Goal: Task Accomplishment & Management: Manage account settings

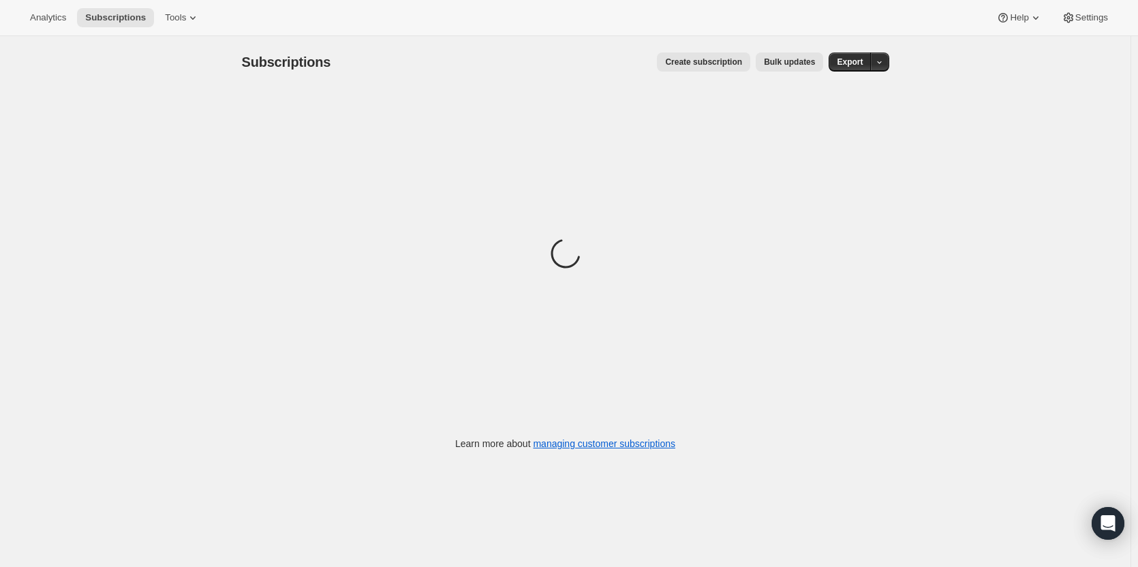
scroll to position [36, 0]
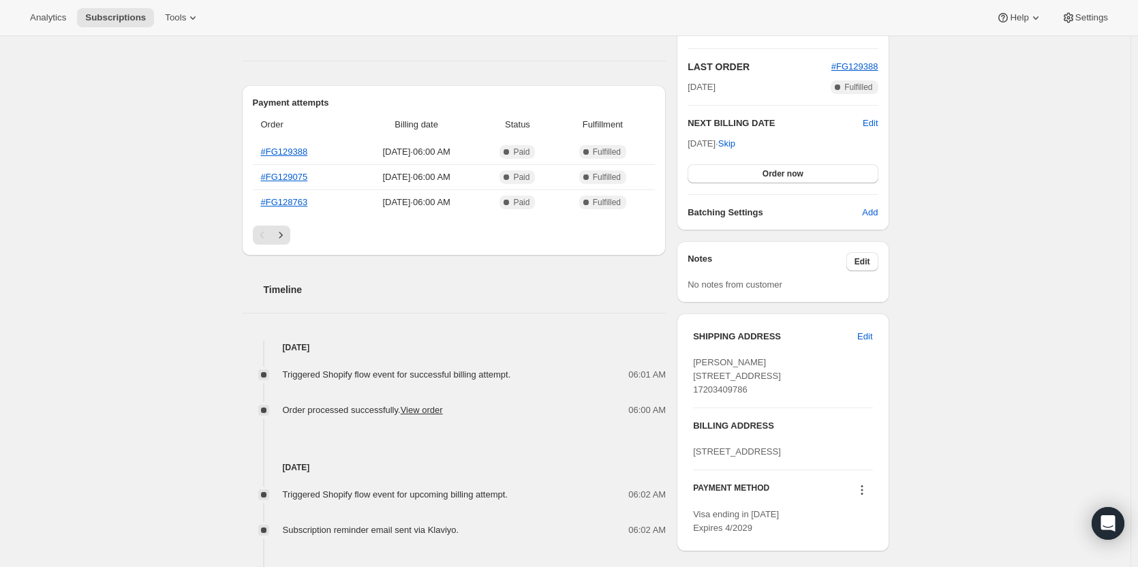
scroll to position [284, 0]
click at [287, 236] on icon "Next" at bounding box center [281, 235] width 14 height 14
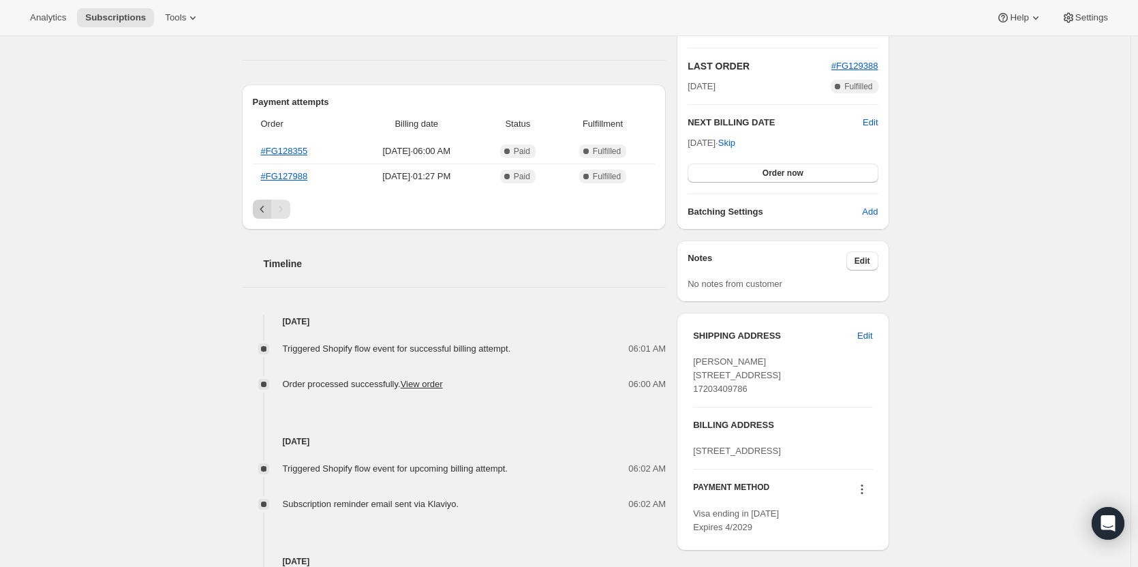
click at [260, 215] on icon "Previous" at bounding box center [262, 209] width 14 height 14
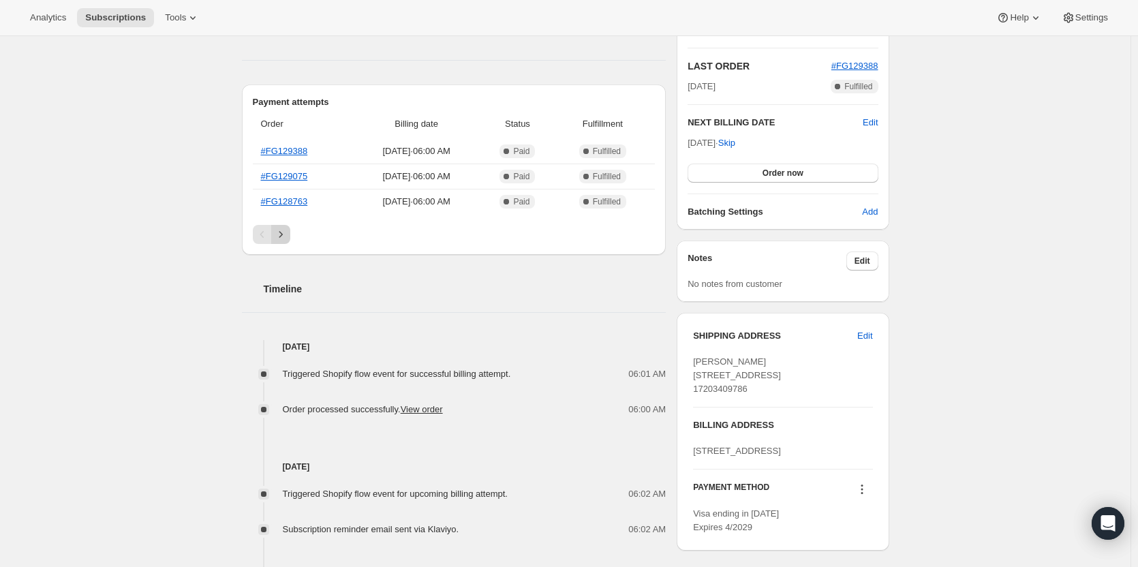
click at [287, 235] on icon "Next" at bounding box center [281, 235] width 14 height 14
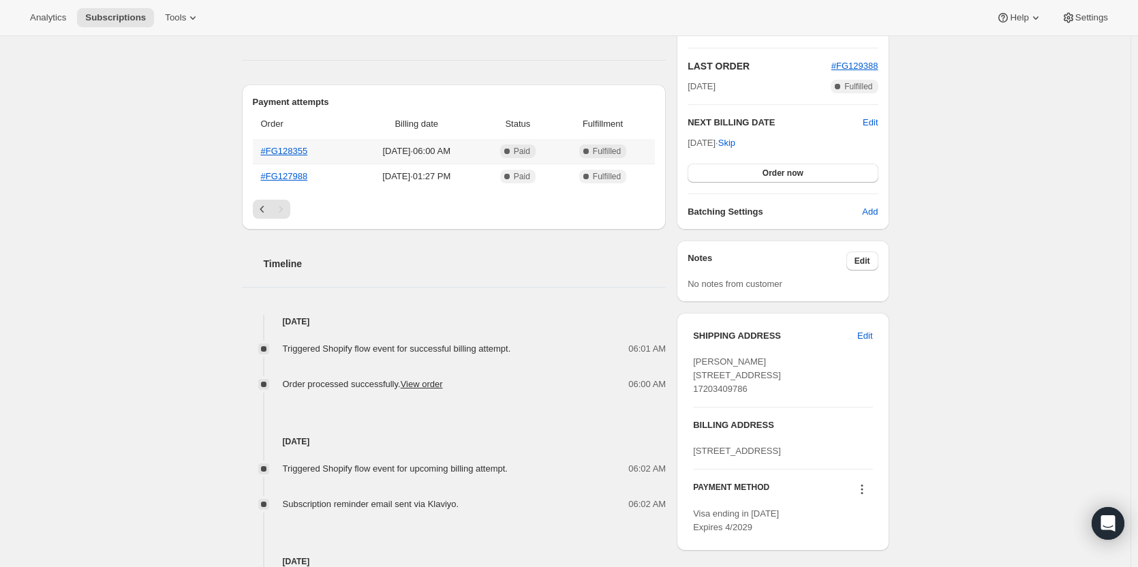
click at [294, 156] on th "#FG128355" at bounding box center [302, 151] width 99 height 25
click at [296, 152] on link "#FG128355" at bounding box center [284, 151] width 47 height 10
click at [264, 214] on icon "Previous" at bounding box center [262, 209] width 14 height 14
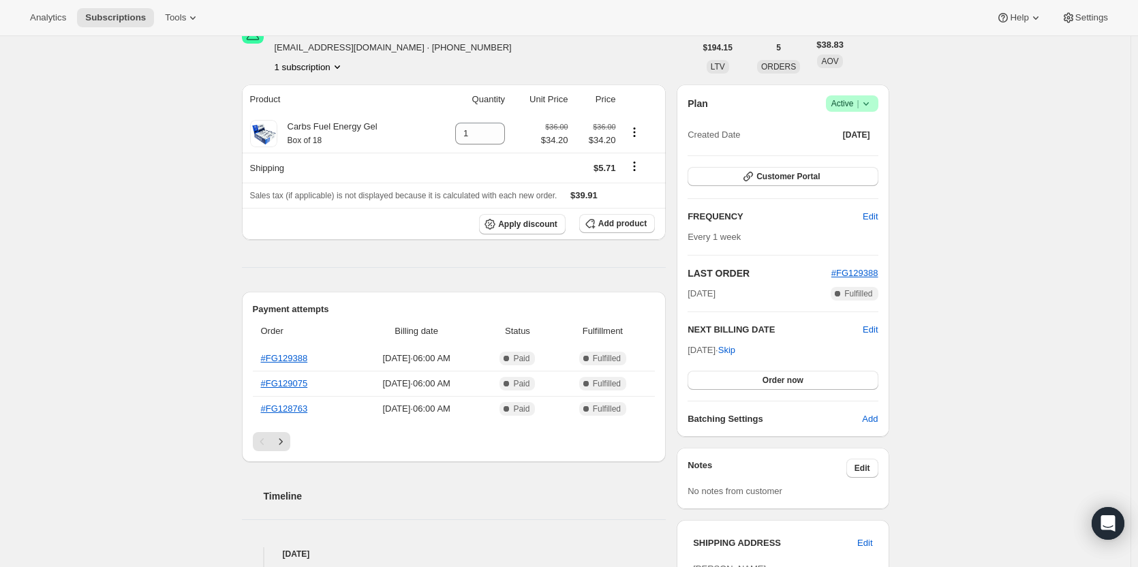
scroll to position [120, 0]
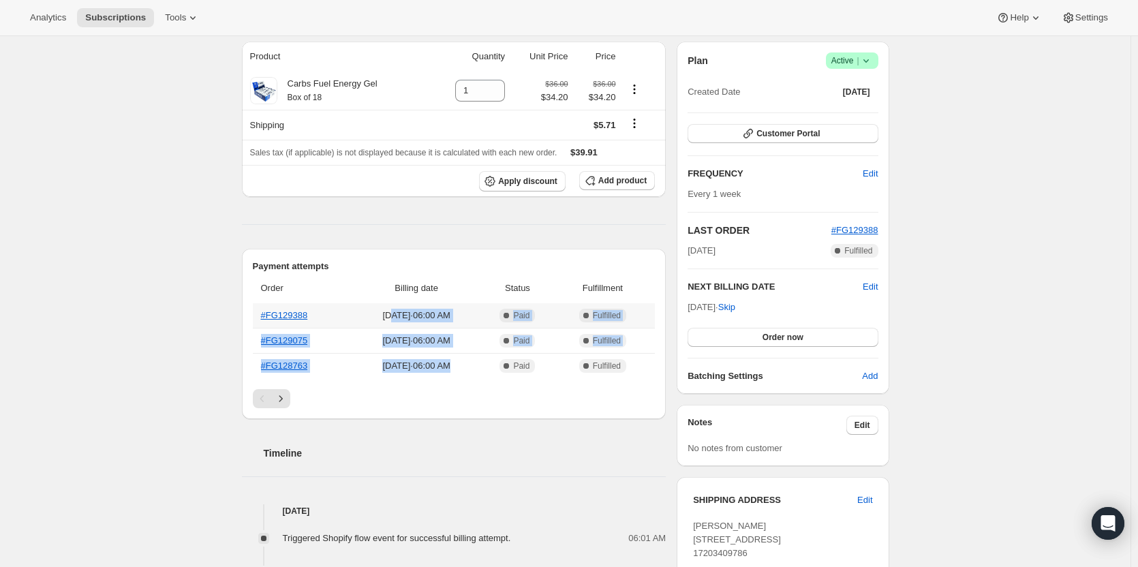
drag, startPoint x: 465, startPoint y: 375, endPoint x: 384, endPoint y: 314, distance: 101.2
click at [384, 314] on tbody "#FG129388 Sep 19, 2025 · 06:00 AM Complete Paid Complete Fulfilled #FG129075 Se…" at bounding box center [454, 340] width 403 height 75
click at [384, 314] on span "Sep 19, 2025 · 06:00 AM" at bounding box center [416, 316] width 120 height 14
drag, startPoint x: 384, startPoint y: 314, endPoint x: 481, endPoint y: 377, distance: 115.6
click at [481, 377] on div "Order Billing date Status Fulfillment #FG129388 Sep 19, 2025 · 06:00 AM Complet…" at bounding box center [454, 331] width 403 height 116
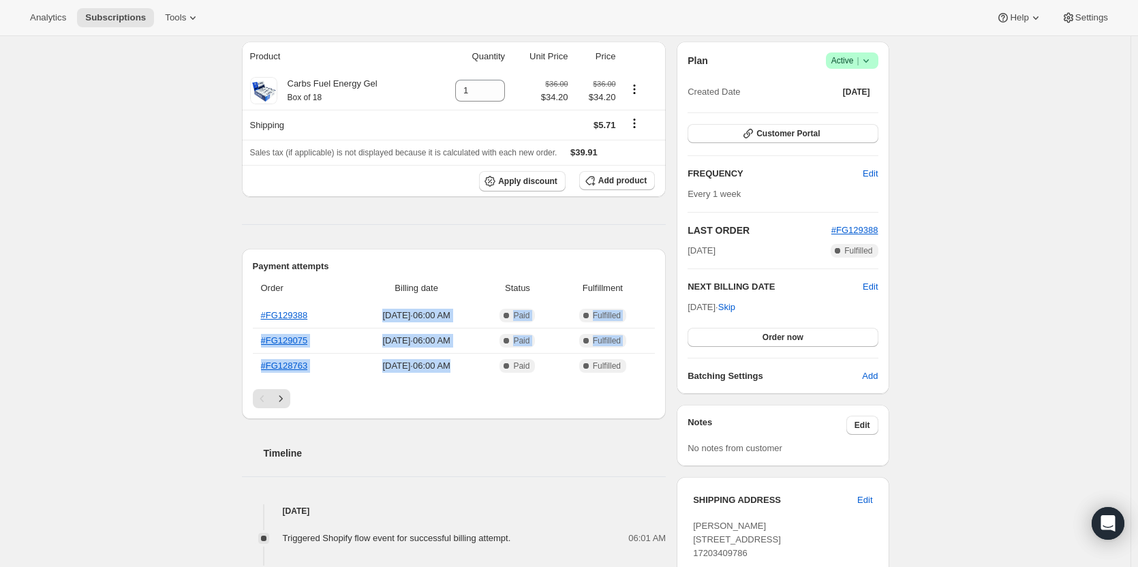
click at [481, 377] on div "Order Billing date Status Fulfillment #FG129388 Sep 19, 2025 · 06:00 AM Complet…" at bounding box center [454, 331] width 403 height 116
drag, startPoint x: 481, startPoint y: 377, endPoint x: 346, endPoint y: 309, distance: 151.4
click at [346, 309] on div "Order Billing date Status Fulfillment #FG129388 Sep 19, 2025 · 06:00 AM Complet…" at bounding box center [454, 331] width 403 height 116
click at [352, 309] on td "Sep 19, 2025 · 06:00 AM" at bounding box center [416, 315] width 128 height 25
drag, startPoint x: 346, startPoint y: 309, endPoint x: 538, endPoint y: 413, distance: 218.6
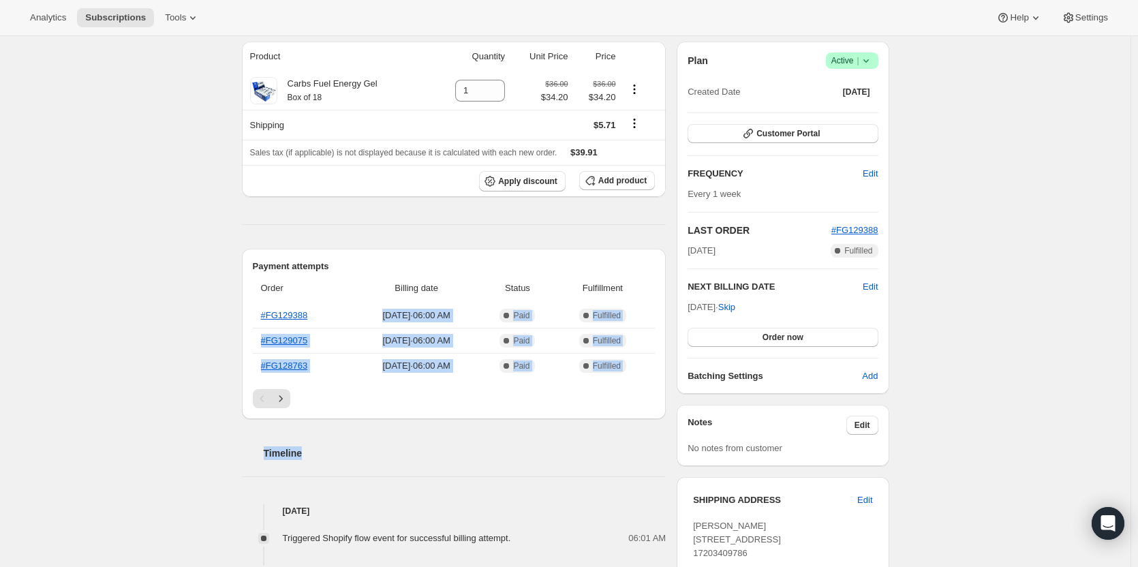
click at [538, 413] on div "Payment attempts Order Billing date Status Fulfillment #FG129388 Sep 19, 2025 ·…" at bounding box center [454, 334] width 424 height 170
drag, startPoint x: 538, startPoint y: 413, endPoint x: 387, endPoint y: 283, distance: 199.5
click at [387, 283] on div "Payment attempts Order Billing date Status Fulfillment #FG129388 Sep 19, 2025 ·…" at bounding box center [454, 334] width 424 height 170
click at [387, 283] on span "Billing date" at bounding box center [416, 288] width 120 height 14
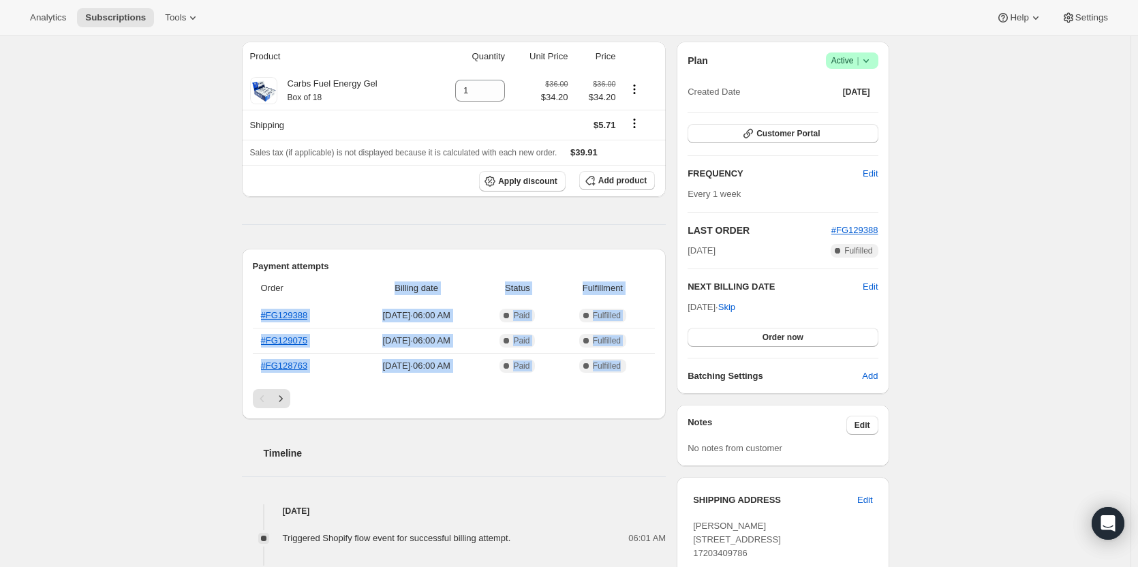
drag, startPoint x: 387, startPoint y: 283, endPoint x: 597, endPoint y: 375, distance: 229.1
click at [597, 375] on table "Order Billing date Status Fulfillment #FG129388 Sep 19, 2025 · 06:00 AM Complet…" at bounding box center [454, 325] width 403 height 105
drag, startPoint x: 597, startPoint y: 375, endPoint x: 343, endPoint y: 276, distance: 272.6
click at [343, 276] on table "Order Billing date Status Fulfillment #FG129388 Sep 19, 2025 · 06:00 AM Complet…" at bounding box center [454, 325] width 403 height 105
click at [352, 276] on th "Billing date" at bounding box center [416, 288] width 128 height 30
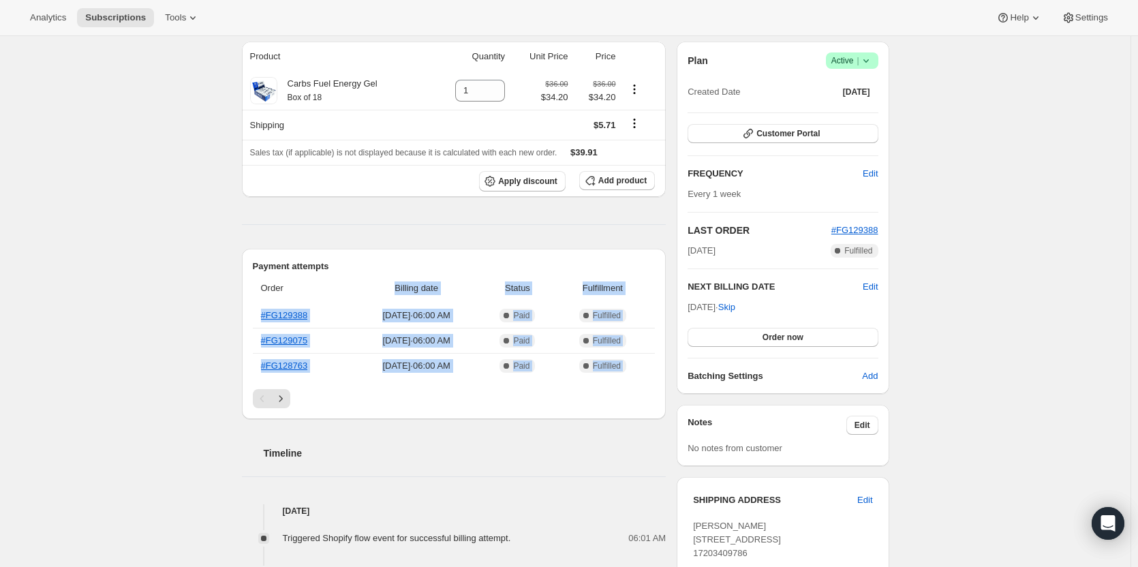
drag, startPoint x: 343, startPoint y: 276, endPoint x: 608, endPoint y: 378, distance: 284.6
click at [608, 378] on div "Order Billing date Status Fulfillment #FG129388 Sep 19, 2025 · 06:00 AM Complet…" at bounding box center [454, 331] width 403 height 116
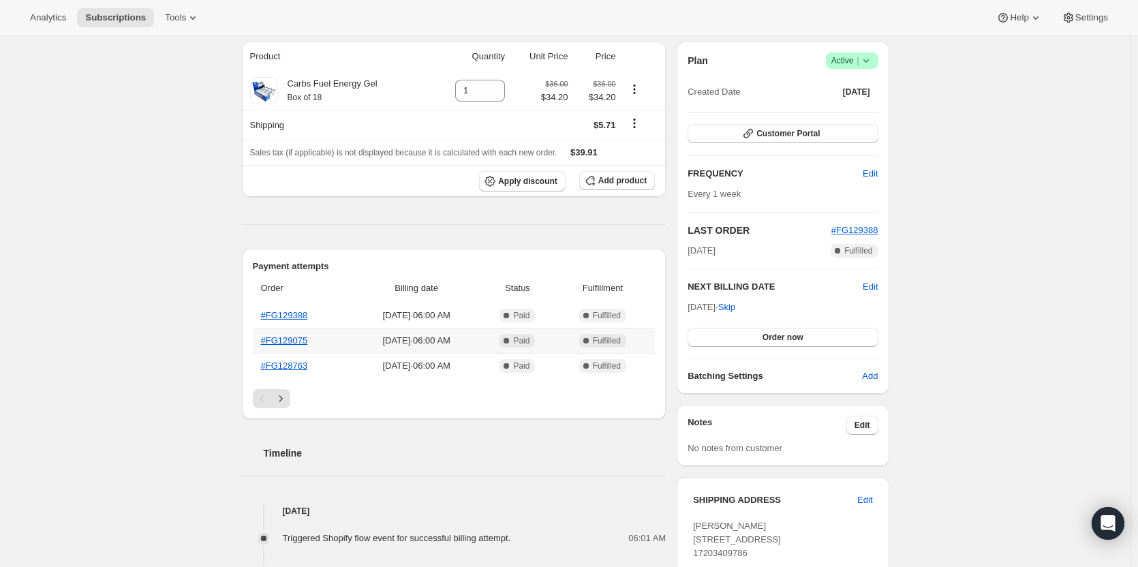
drag, startPoint x: 608, startPoint y: 378, endPoint x: 345, endPoint y: 302, distance: 273.6
click at [345, 302] on div "Order Billing date Status Fulfillment #FG129388 Sep 19, 2025 · 06:00 AM Complet…" at bounding box center [454, 331] width 403 height 116
click at [352, 303] on td "Sep 19, 2025 · 06:00 AM" at bounding box center [416, 315] width 128 height 25
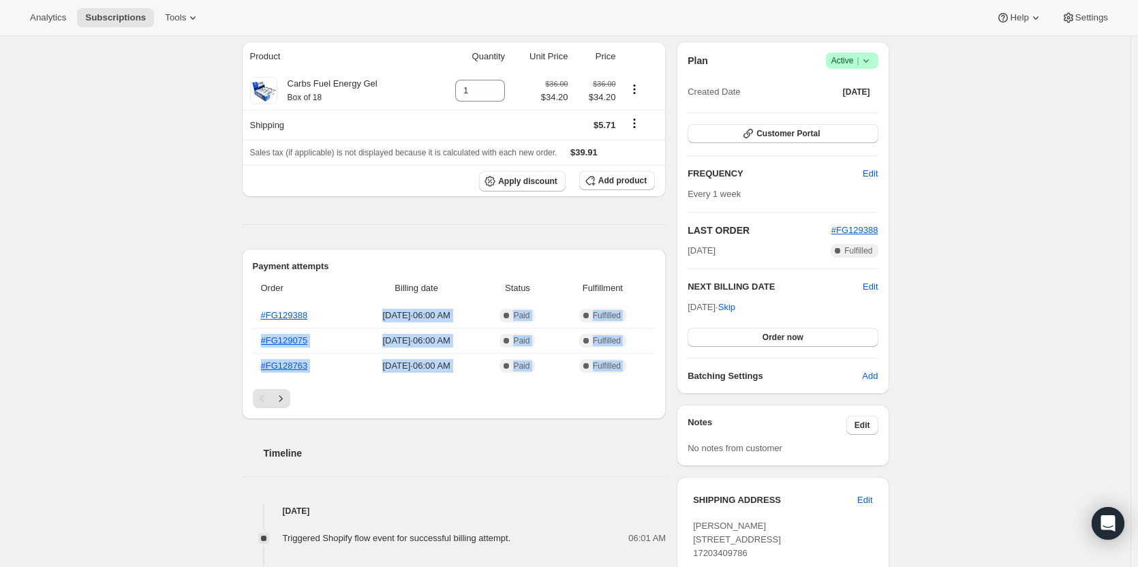
drag, startPoint x: 345, startPoint y: 302, endPoint x: 642, endPoint y: 379, distance: 306.8
click at [642, 379] on div "Order Billing date Status Fulfillment #FG129388 Sep 19, 2025 · 06:00 AM Complet…" at bounding box center [454, 331] width 403 height 116
drag, startPoint x: 642, startPoint y: 379, endPoint x: 260, endPoint y: 267, distance: 399.0
click at [260, 267] on div "Payment attempts Order Billing date Status Fulfillment #FG129388 Sep 19, 2025 ·…" at bounding box center [454, 334] width 424 height 170
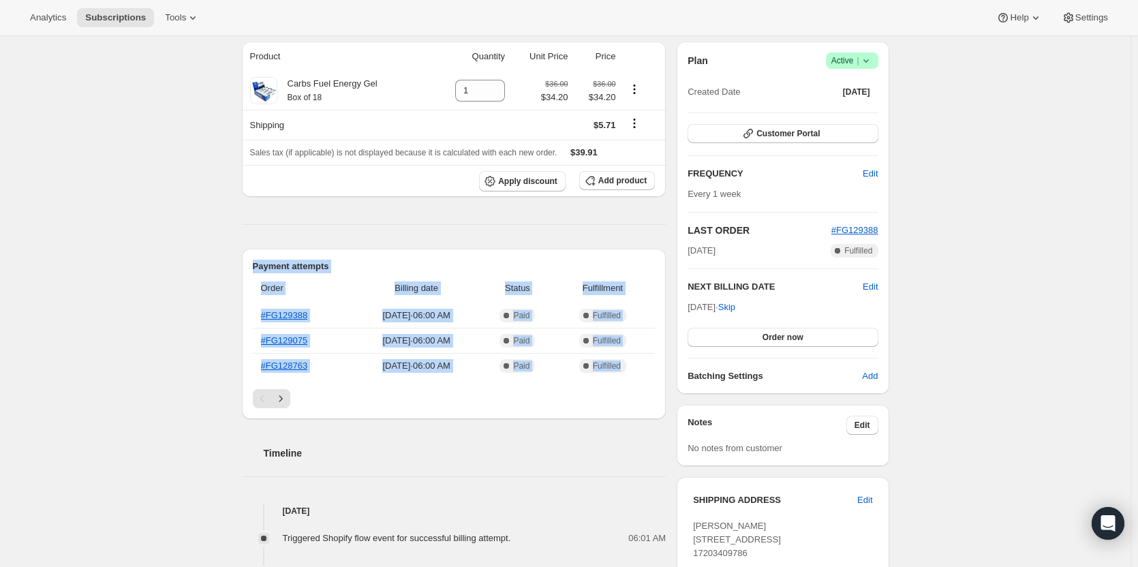
click at [260, 267] on h2 "Payment attempts" at bounding box center [454, 267] width 403 height 14
drag, startPoint x: 260, startPoint y: 267, endPoint x: 631, endPoint y: 370, distance: 385.9
click at [631, 370] on div "Payment attempts Order Billing date Status Fulfillment #FG129388 Sep 19, 2025 ·…" at bounding box center [454, 334] width 424 height 170
click at [626, 370] on span "Complete Fulfilled" at bounding box center [602, 366] width 47 height 14
drag, startPoint x: 631, startPoint y: 370, endPoint x: 260, endPoint y: 281, distance: 382.5
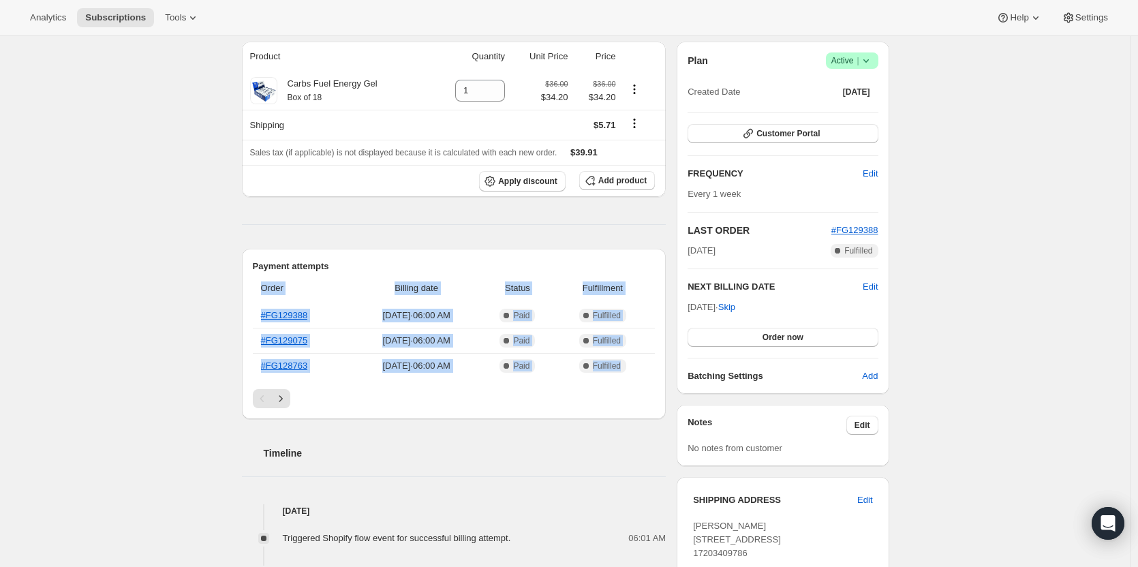
click at [260, 281] on table "Order Billing date Status Fulfillment #FG129388 Sep 19, 2025 · 06:00 AM Complet…" at bounding box center [454, 325] width 403 height 105
click at [260, 281] on th "Order" at bounding box center [302, 288] width 99 height 30
drag, startPoint x: 260, startPoint y: 281, endPoint x: 625, endPoint y: 365, distance: 375.4
click at [625, 365] on table "Order Billing date Status Fulfillment #FG129388 Sep 19, 2025 · 06:00 AM Complet…" at bounding box center [454, 325] width 403 height 105
click at [621, 365] on span "Fulfilled" at bounding box center [607, 365] width 28 height 11
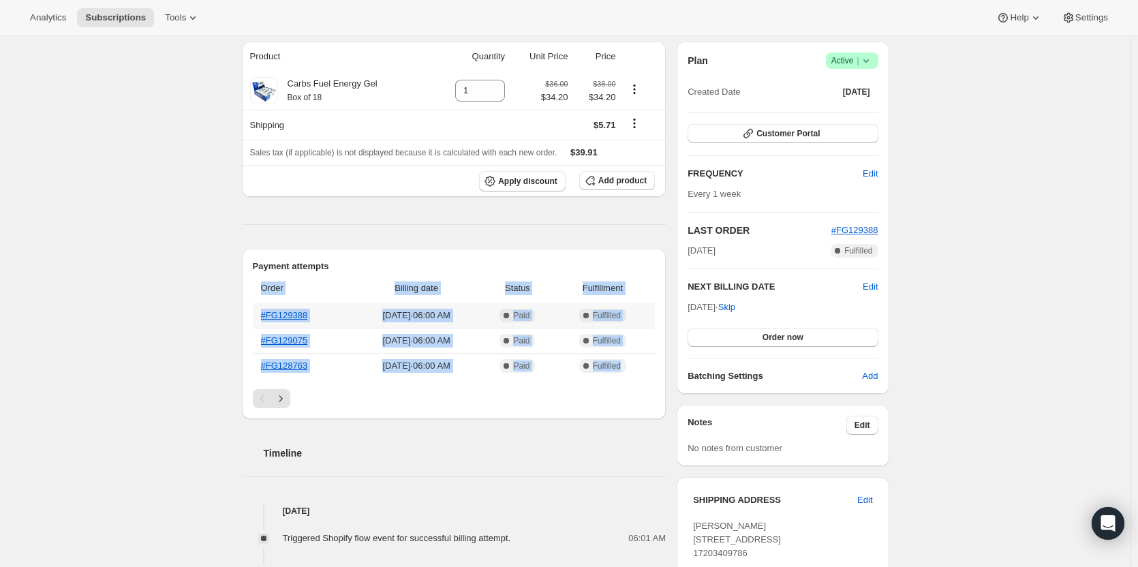
drag, startPoint x: 625, startPoint y: 365, endPoint x: 260, endPoint y: 292, distance: 373.1
click at [260, 292] on table "Order Billing date Status Fulfillment #FG129388 Sep 19, 2025 · 06:00 AM Complet…" at bounding box center [454, 325] width 403 height 105
click at [260, 292] on th "Order" at bounding box center [302, 288] width 99 height 30
drag, startPoint x: 260, startPoint y: 292, endPoint x: 585, endPoint y: 368, distance: 334.4
click at [585, 368] on table "Order Billing date Status Fulfillment #FG129388 Sep 19, 2025 · 06:00 AM Complet…" at bounding box center [454, 325] width 403 height 105
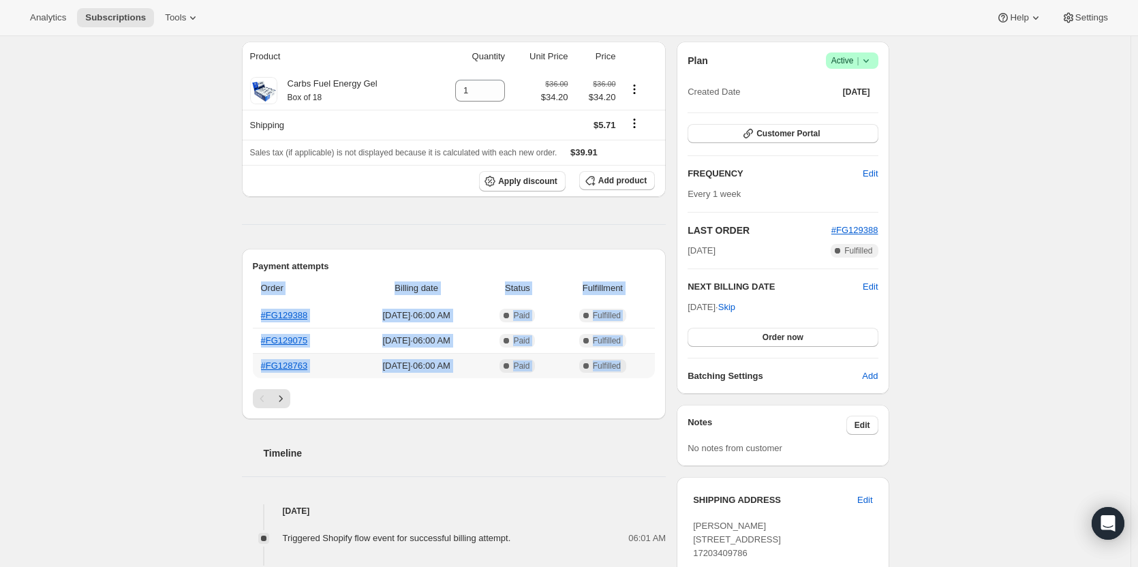
click at [585, 368] on span "Complete Fulfilled" at bounding box center [603, 366] width 89 height 14
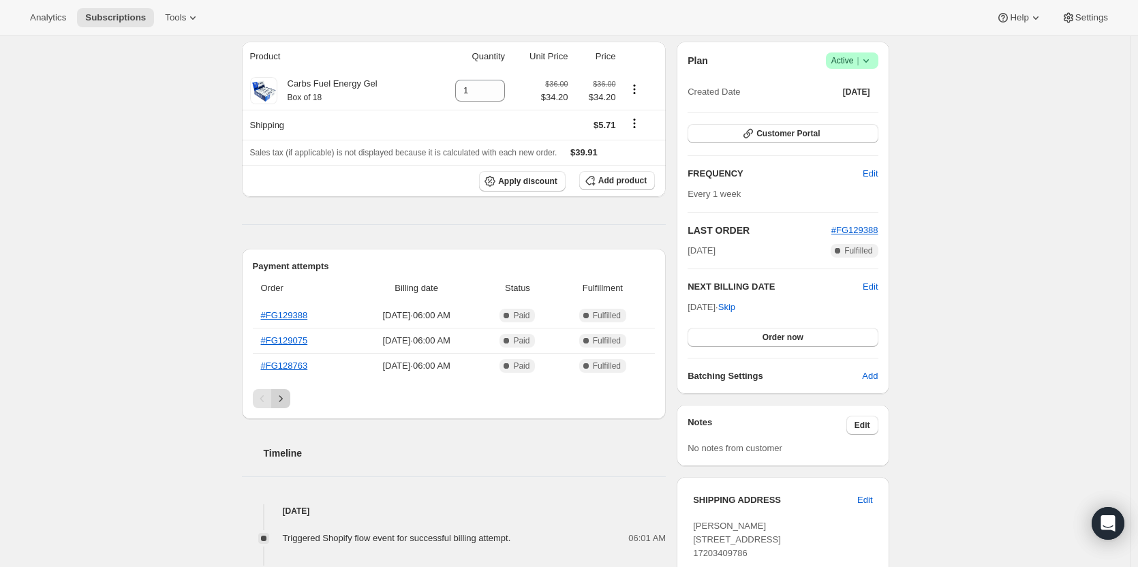
click at [290, 392] on button "Next" at bounding box center [280, 398] width 19 height 19
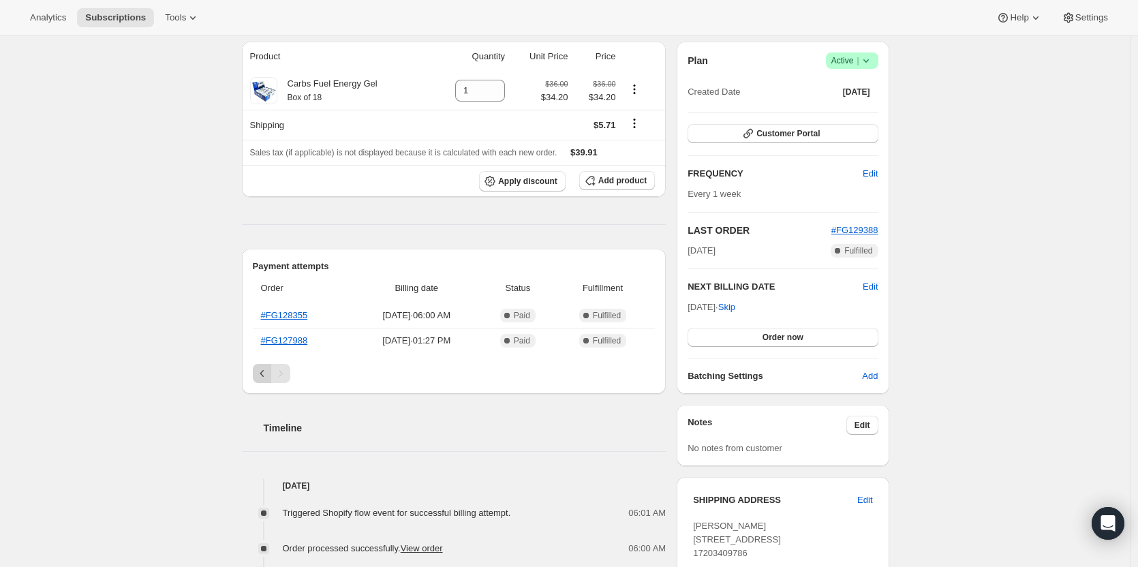
click at [267, 371] on icon "Previous" at bounding box center [262, 373] width 14 height 14
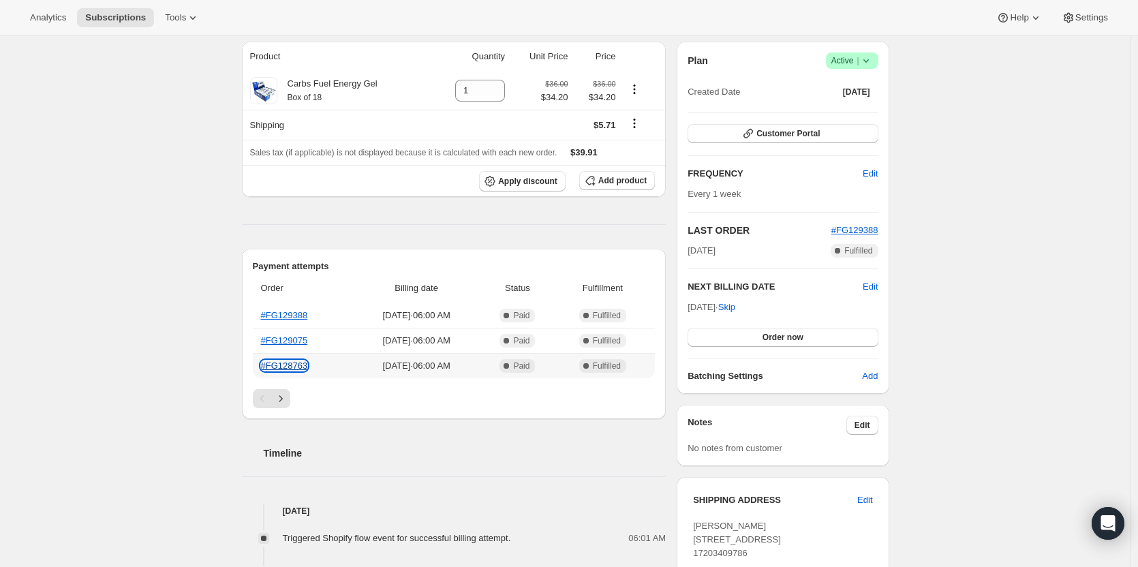
click at [298, 364] on link "#FG128763" at bounding box center [284, 365] width 47 height 10
click at [298, 344] on link "#FG129075" at bounding box center [284, 340] width 47 height 10
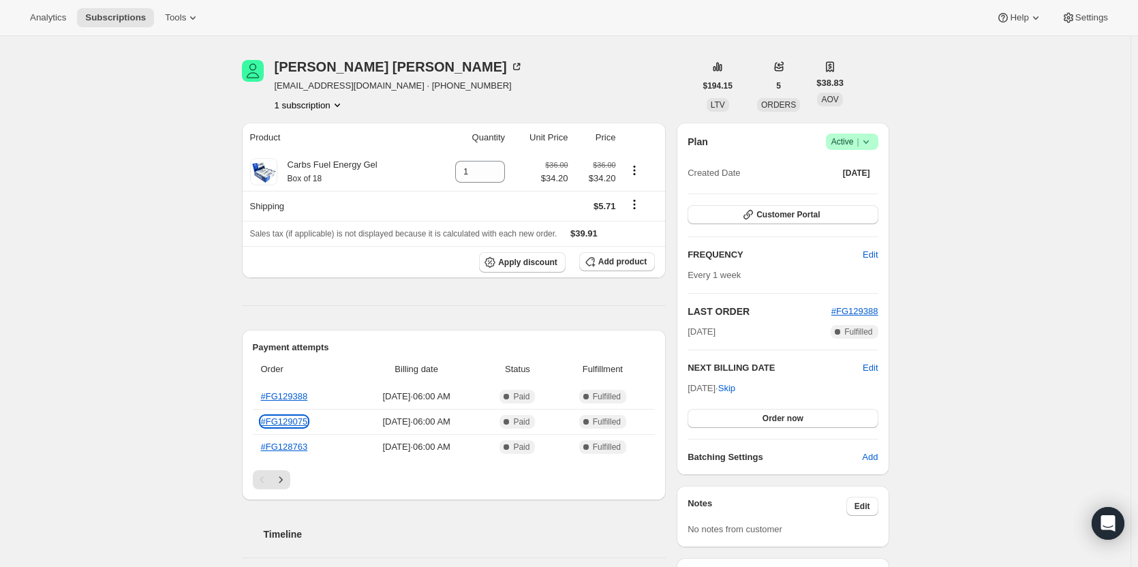
scroll to position [35, 0]
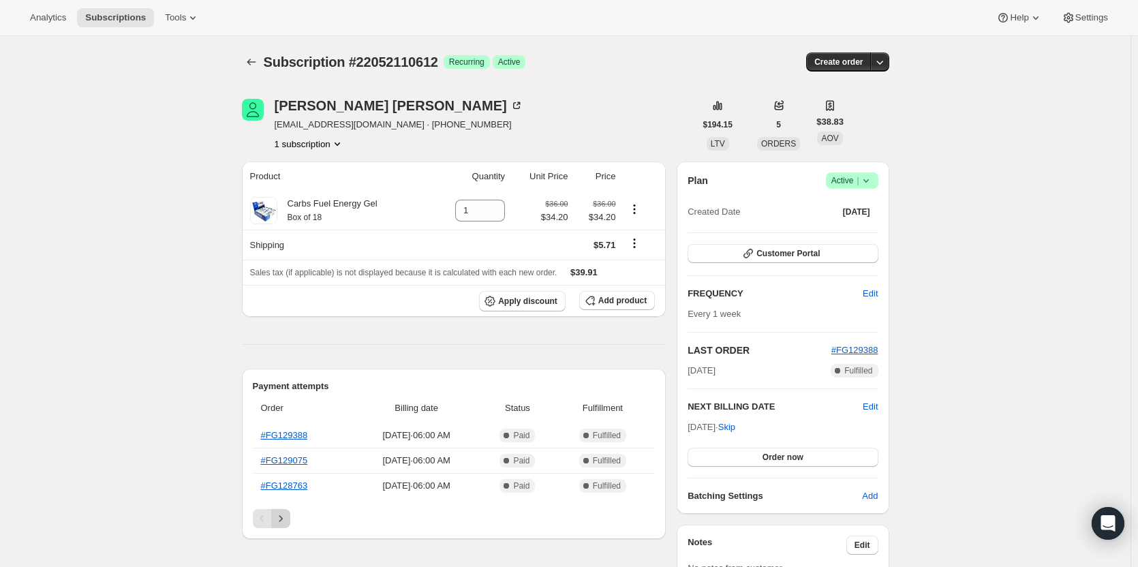
click at [286, 522] on icon "Next" at bounding box center [281, 519] width 14 height 14
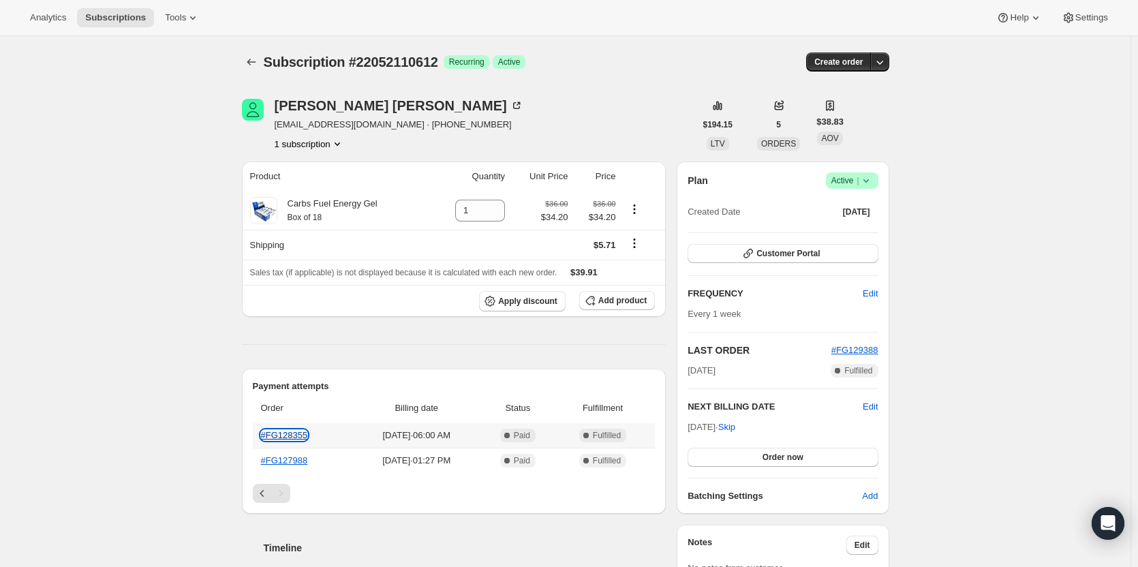
click at [290, 433] on link "#FG128355" at bounding box center [284, 435] width 47 height 10
click at [263, 489] on icon "Previous" at bounding box center [262, 493] width 14 height 14
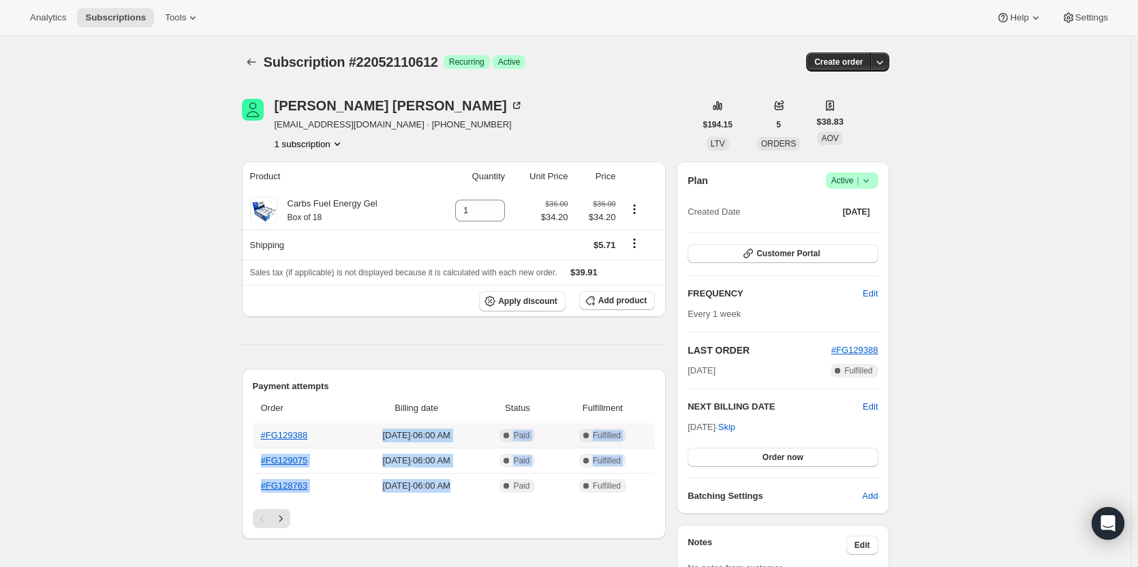
drag, startPoint x: 472, startPoint y: 482, endPoint x: 375, endPoint y: 433, distance: 108.1
click at [375, 433] on tbody "#FG129388 Sep 19, 2025 · 06:00 AM Complete Paid Complete Fulfilled #FG129075 Se…" at bounding box center [454, 460] width 403 height 75
click at [375, 433] on span "Sep 19, 2025 · 06:00 AM" at bounding box center [416, 435] width 120 height 14
drag, startPoint x: 375, startPoint y: 433, endPoint x: 460, endPoint y: 483, distance: 98.6
click at [460, 483] on tbody "#FG129388 Sep 19, 2025 · 06:00 AM Complete Paid Complete Fulfilled #FG129075 Se…" at bounding box center [454, 460] width 403 height 75
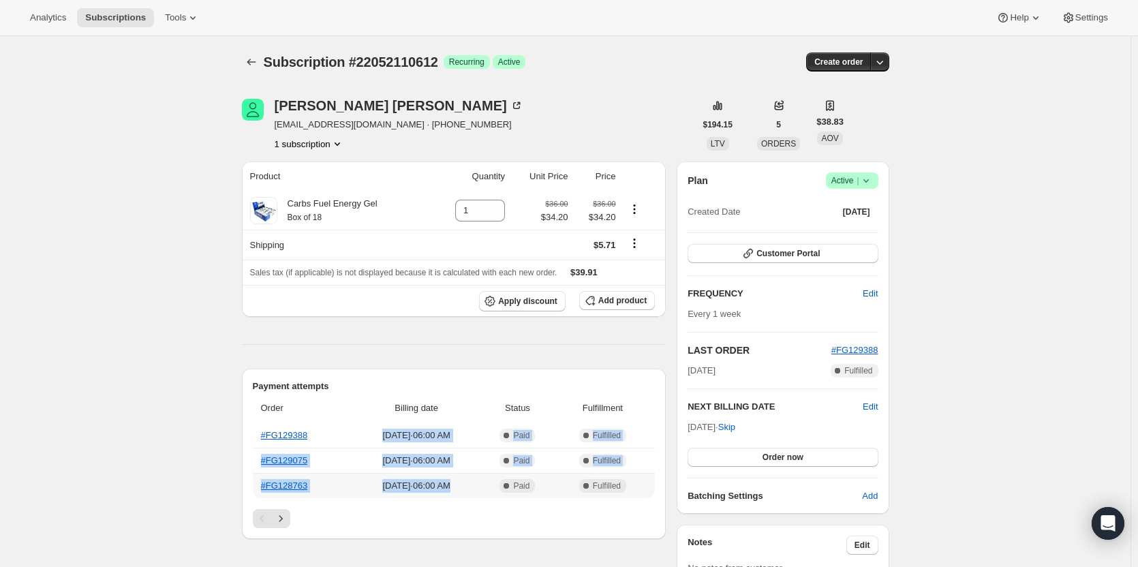
click at [460, 483] on span "Sep 5, 2025 · 06:00 AM" at bounding box center [416, 486] width 120 height 14
drag, startPoint x: 460, startPoint y: 483, endPoint x: 378, endPoint y: 440, distance: 92.9
click at [378, 440] on tbody "#FG129388 Sep 19, 2025 · 06:00 AM Complete Paid Complete Fulfilled #FG129075 Se…" at bounding box center [454, 460] width 403 height 75
click at [378, 440] on span "Sep 19, 2025 · 06:00 AM" at bounding box center [416, 435] width 120 height 14
drag, startPoint x: 378, startPoint y: 440, endPoint x: 459, endPoint y: 487, distance: 93.7
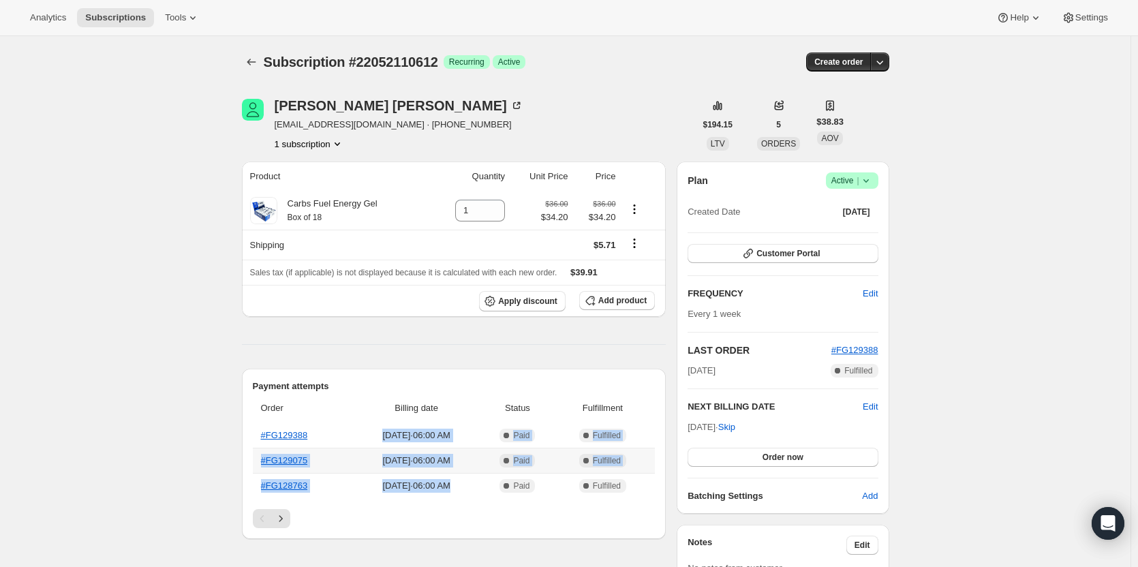
click at [459, 487] on tbody "#FG129388 Sep 19, 2025 · 06:00 AM Complete Paid Complete Fulfilled #FG129075 Se…" at bounding box center [454, 460] width 403 height 75
click at [459, 487] on span "Sep 5, 2025 · 06:00 AM" at bounding box center [416, 486] width 120 height 14
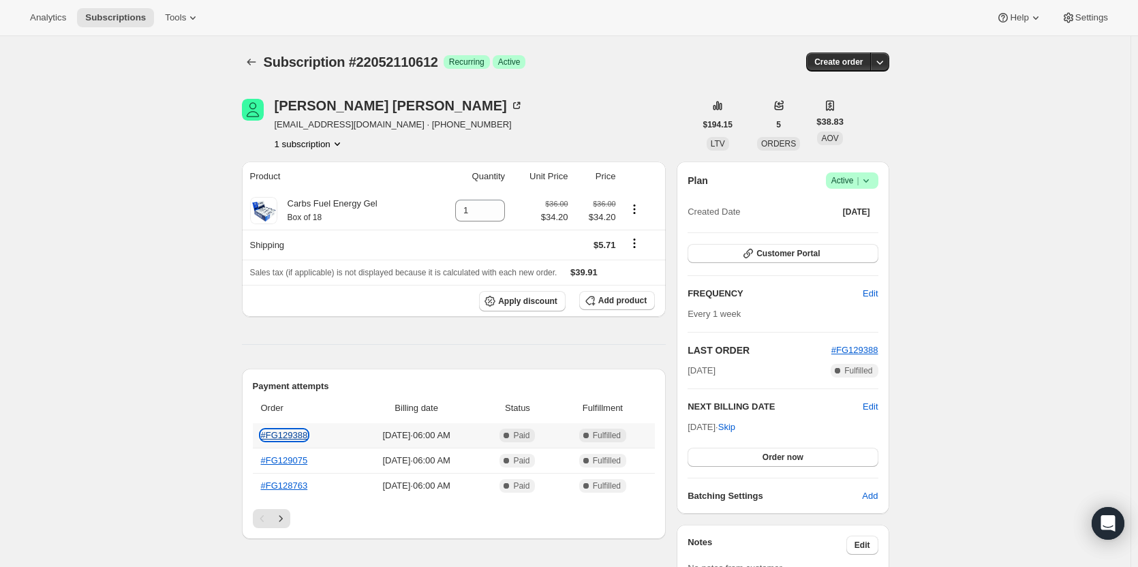
click at [287, 433] on link "#FG129388" at bounding box center [284, 435] width 47 height 10
click at [868, 183] on icon at bounding box center [866, 181] width 14 height 14
click at [849, 232] on span "Cancel subscription" at bounding box center [855, 230] width 77 height 10
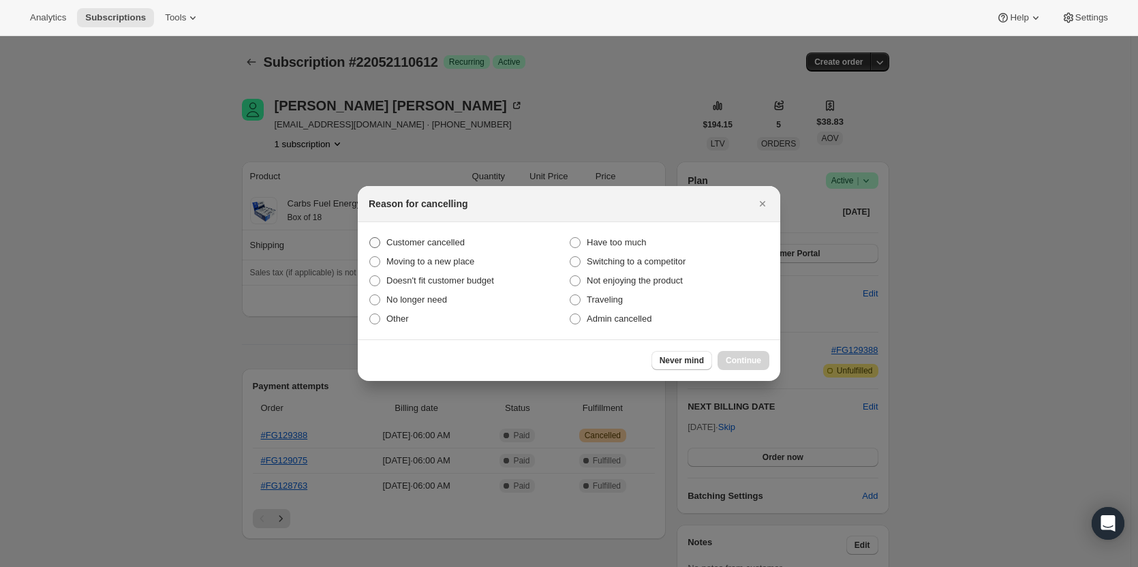
click at [416, 248] on span "Customer cancelled" at bounding box center [425, 243] width 78 height 14
click at [370, 238] on input "Customer cancelled" at bounding box center [369, 237] width 1 height 1
radio input "true"
click at [734, 358] on span "Continue" at bounding box center [742, 360] width 35 height 11
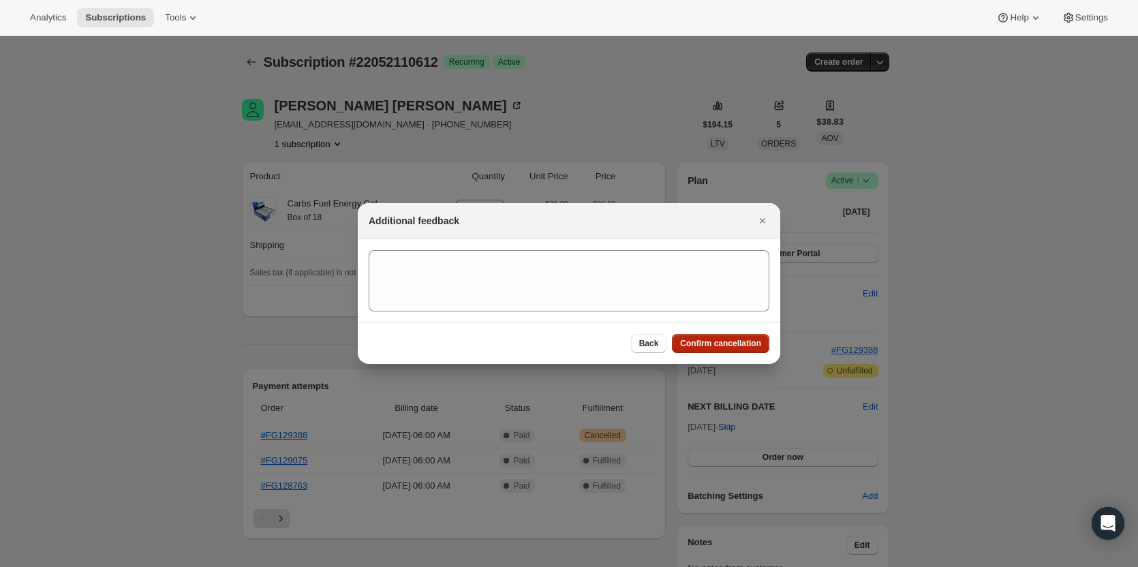
click at [723, 347] on span "Confirm cancellation" at bounding box center [720, 343] width 81 height 11
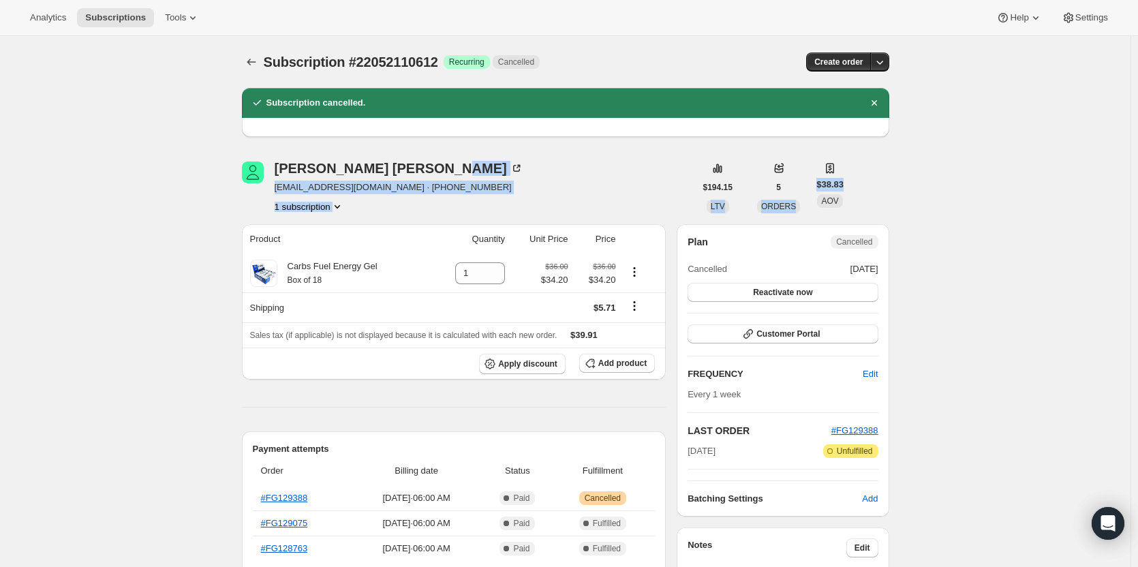
drag, startPoint x: 805, startPoint y: 209, endPoint x: 665, endPoint y: 150, distance: 152.3
drag, startPoint x: 665, startPoint y: 150, endPoint x: 836, endPoint y: 193, distance: 176.5
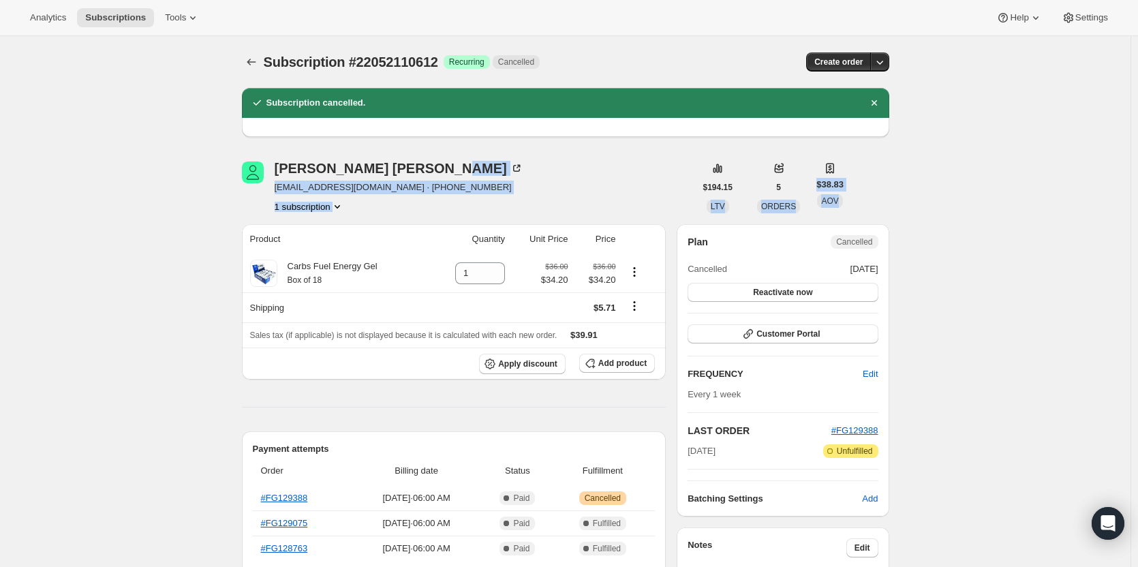
click at [836, 193] on div "$38.83 AOV" at bounding box center [829, 184] width 27 height 46
drag, startPoint x: 836, startPoint y: 193, endPoint x: 672, endPoint y: 178, distance: 164.2
click at [672, 178] on div "Greg Eickelman geickelman@gmail.com · +17203409786 1 subscription $194.15 LTV 5…" at bounding box center [565, 187] width 647 height 52
click at [672, 178] on div "Greg Eickelman geickelman@gmail.com · +17203409786 1 subscription" at bounding box center [468, 187] width 453 height 52
drag, startPoint x: 672, startPoint y: 178, endPoint x: 828, endPoint y: 204, distance: 157.5
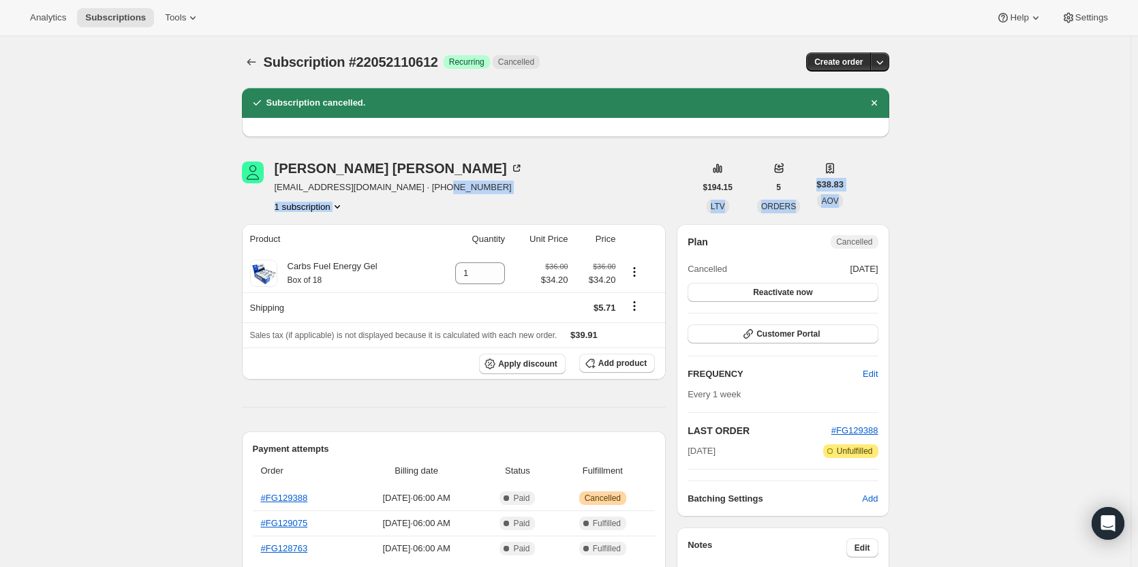
click at [828, 204] on div "Greg Eickelman geickelman@gmail.com · +17203409786 1 subscription $194.15 LTV 5…" at bounding box center [565, 187] width 647 height 52
click at [828, 204] on span "AOV" at bounding box center [829, 201] width 17 height 10
drag, startPoint x: 828, startPoint y: 204, endPoint x: 699, endPoint y: 166, distance: 134.3
click at [699, 166] on div "$194.15 LTV 5 ORDERS $38.83 AOV" at bounding box center [769, 187] width 149 height 52
click at [699, 166] on div "$194.15 LTV" at bounding box center [718, 187] width 46 height 52
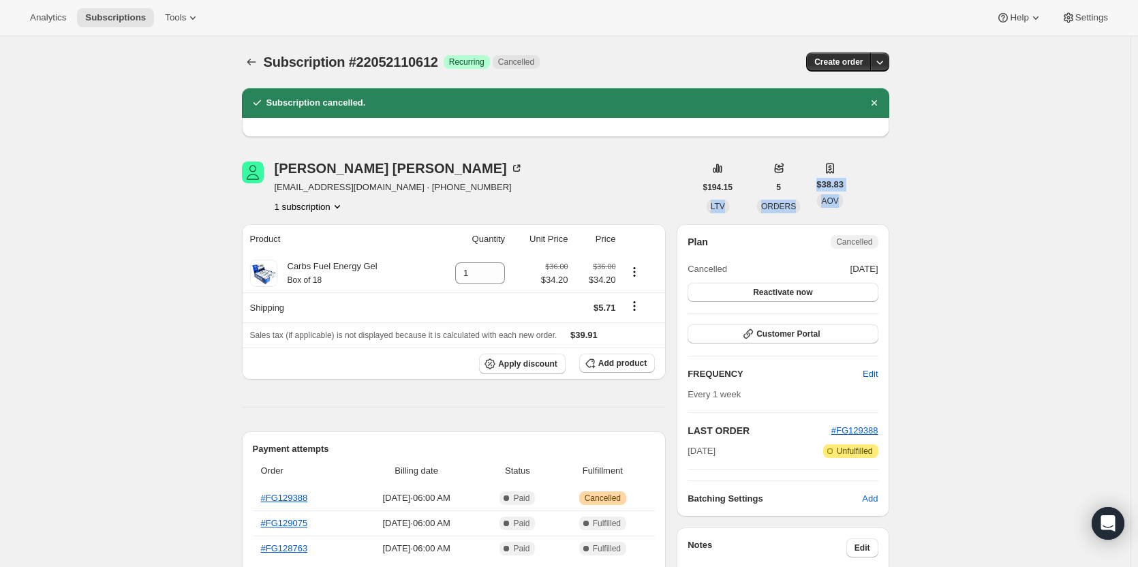
drag, startPoint x: 699, startPoint y: 166, endPoint x: 852, endPoint y: 200, distance: 156.2
click at [852, 200] on div "Greg Eickelman geickelman@gmail.com · +17203409786 1 subscription $194.15 LTV 5…" at bounding box center [565, 187] width 647 height 52
drag, startPoint x: 852, startPoint y: 200, endPoint x: 697, endPoint y: 180, distance: 155.9
click at [697, 180] on div "Greg Eickelman geickelman@gmail.com · +17203409786 1 subscription $194.15 LTV 5…" at bounding box center [565, 187] width 647 height 52
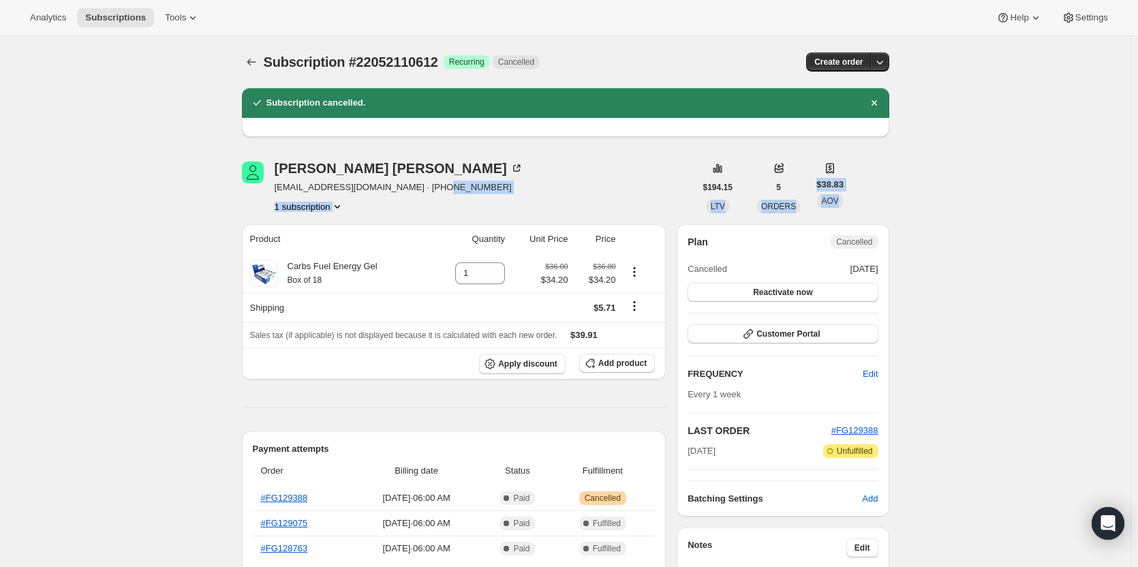
click at [841, 200] on div "Greg Eickelman geickelman@gmail.com · +17203409786 1 subscription $194.15 LTV 5…" at bounding box center [565, 187] width 647 height 52
drag, startPoint x: 841, startPoint y: 200, endPoint x: 717, endPoint y: 175, distance: 126.5
click at [717, 175] on div "Greg Eickelman geickelman@gmail.com · +17203409786 1 subscription $194.15 LTV 5…" at bounding box center [565, 187] width 647 height 52
click at [717, 175] on div "$194.15 LTV" at bounding box center [718, 187] width 46 height 52
drag, startPoint x: 717, startPoint y: 175, endPoint x: 904, endPoint y: 201, distance: 188.4
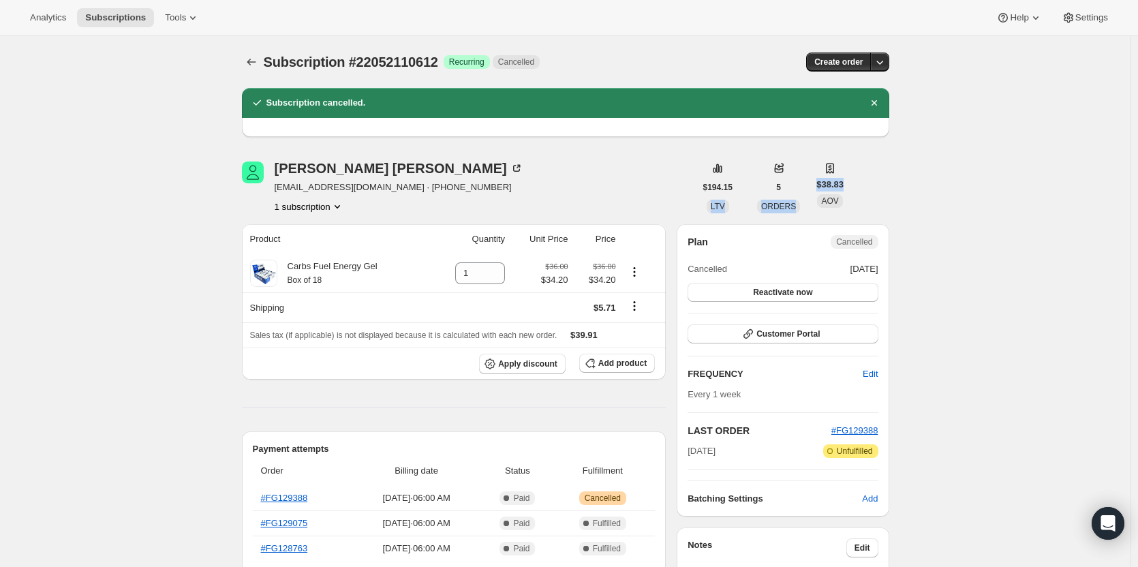
drag, startPoint x: 904, startPoint y: 201, endPoint x: 693, endPoint y: 171, distance: 213.3
click at [693, 171] on div "Greg Eickelman geickelman@gmail.com · +17203409786 1 subscription" at bounding box center [468, 187] width 453 height 52
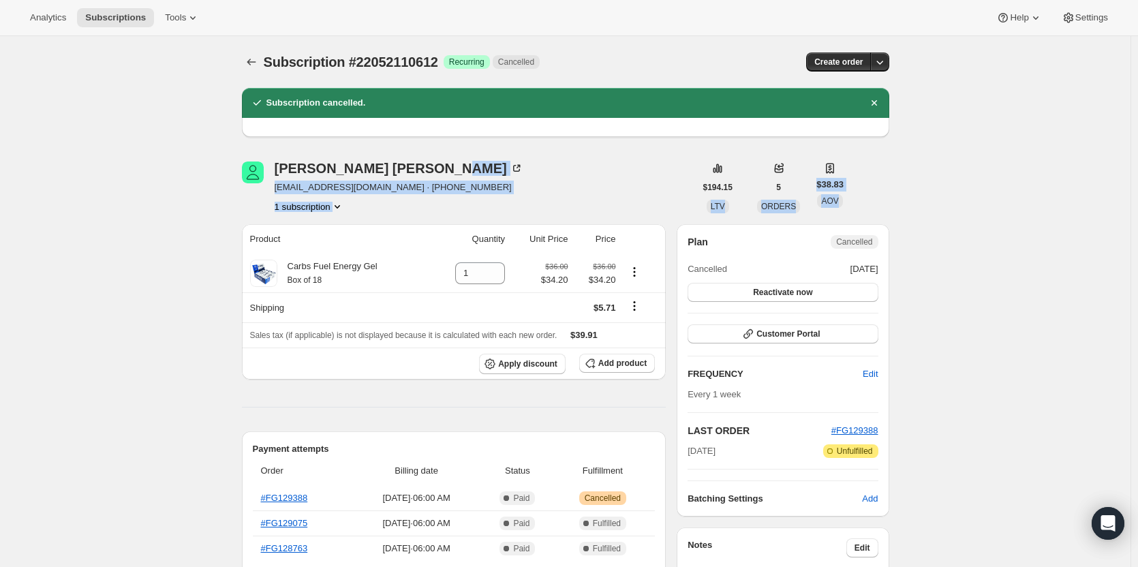
drag, startPoint x: 693, startPoint y: 171, endPoint x: 876, endPoint y: 203, distance: 186.0
click at [876, 203] on div "Greg Eickelman geickelman@gmail.com · +17203409786 1 subscription $194.15 LTV 5…" at bounding box center [565, 187] width 647 height 52
drag, startPoint x: 876, startPoint y: 203, endPoint x: 650, endPoint y: 139, distance: 235.1
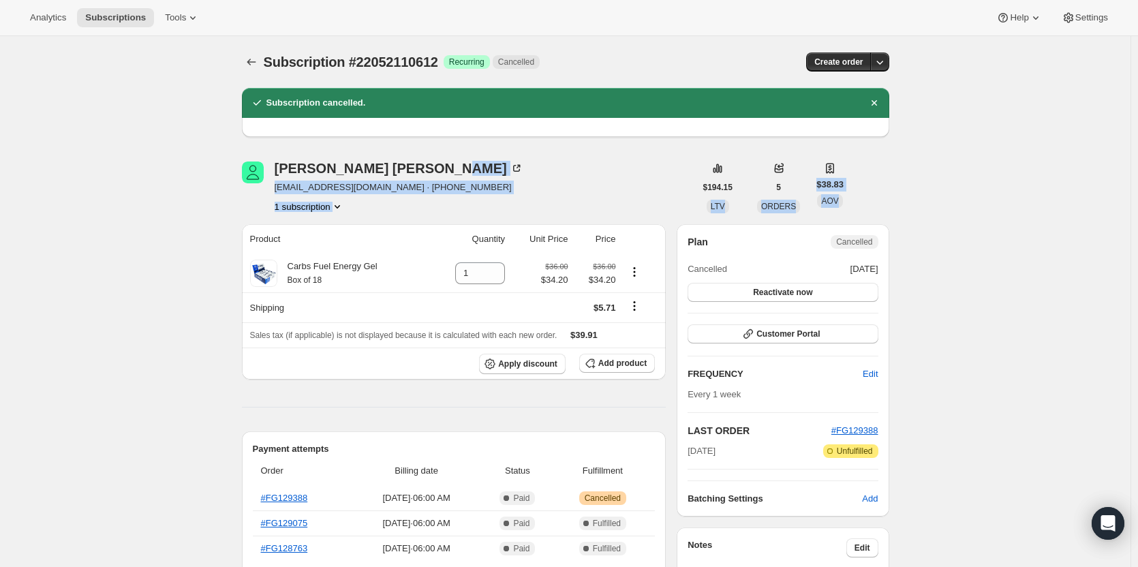
drag, startPoint x: 687, startPoint y: 155, endPoint x: 860, endPoint y: 190, distance: 177.1
click at [860, 190] on div "Greg Eickelman geickelman@gmail.com · +17203409786 1 subscription $194.15 LTV 5…" at bounding box center [565, 187] width 647 height 52
drag, startPoint x: 860, startPoint y: 190, endPoint x: 682, endPoint y: 170, distance: 179.6
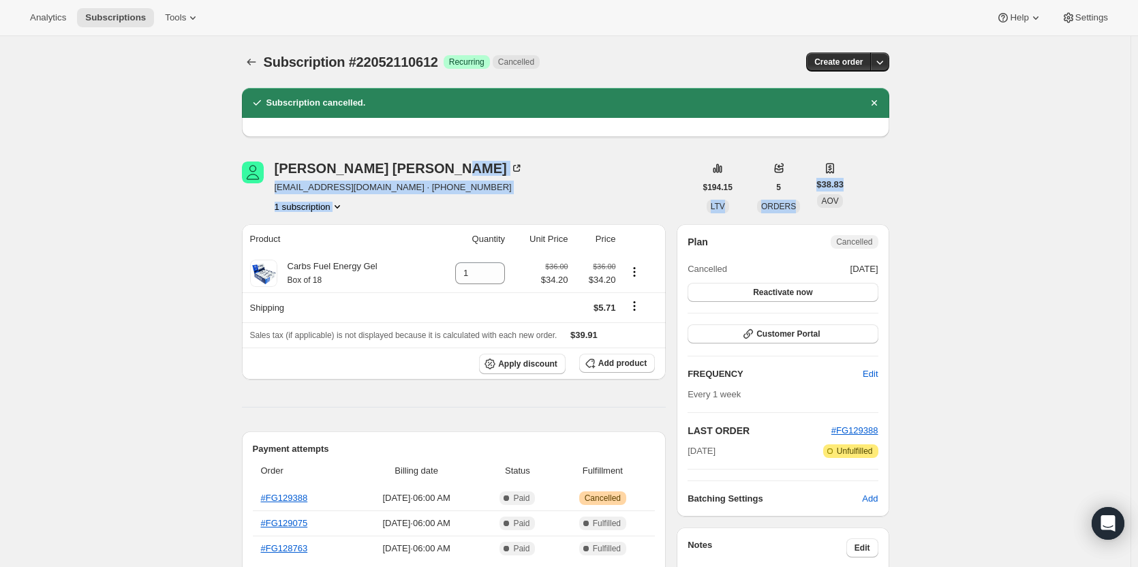
click at [682, 170] on div "Greg Eickelman geickelman@gmail.com · +17203409786 1 subscription $194.15 LTV 5…" at bounding box center [565, 187] width 647 height 52
click at [682, 170] on div "Greg Eickelman geickelman@gmail.com · +17203409786 1 subscription" at bounding box center [468, 187] width 453 height 52
drag, startPoint x: 682, startPoint y: 170, endPoint x: 869, endPoint y: 198, distance: 189.4
click at [869, 198] on div "Greg Eickelman geickelman@gmail.com · +17203409786 1 subscription $194.15 LTV 5…" at bounding box center [565, 187] width 647 height 52
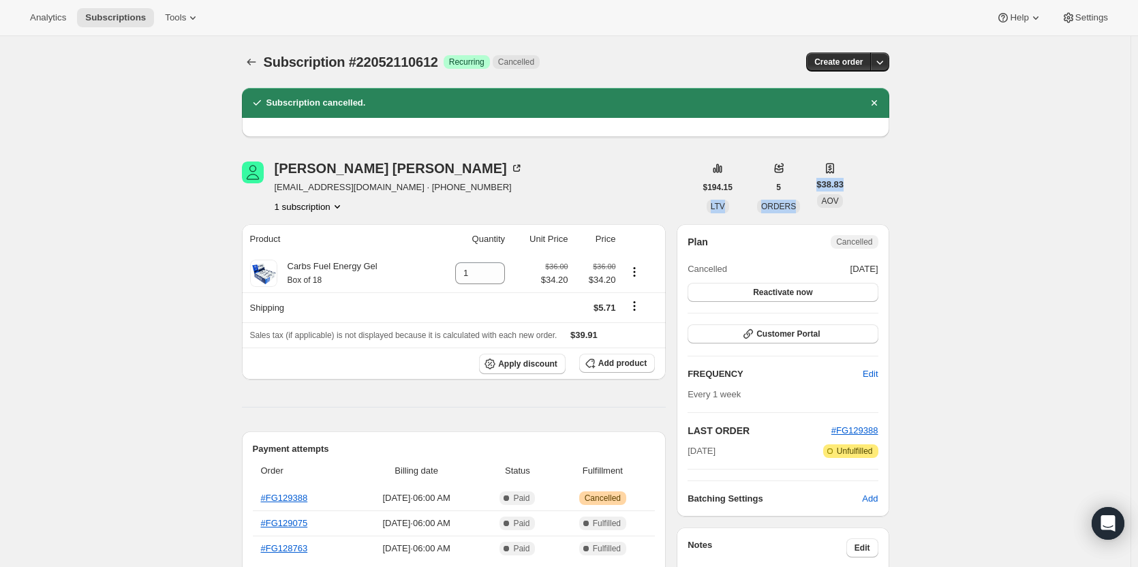
drag, startPoint x: 869, startPoint y: 198, endPoint x: 698, endPoint y: 166, distance: 174.8
click at [698, 166] on div "Greg Eickelman geickelman@gmail.com · +17203409786 1 subscription $194.15 LTV 5…" at bounding box center [565, 187] width 647 height 52
click at [698, 166] on div "$194.15 LTV" at bounding box center [718, 187] width 46 height 52
drag, startPoint x: 698, startPoint y: 166, endPoint x: 865, endPoint y: 196, distance: 170.4
click at [865, 196] on div "Greg Eickelman geickelman@gmail.com · +17203409786 1 subscription $194.15 LTV 5…" at bounding box center [565, 187] width 647 height 52
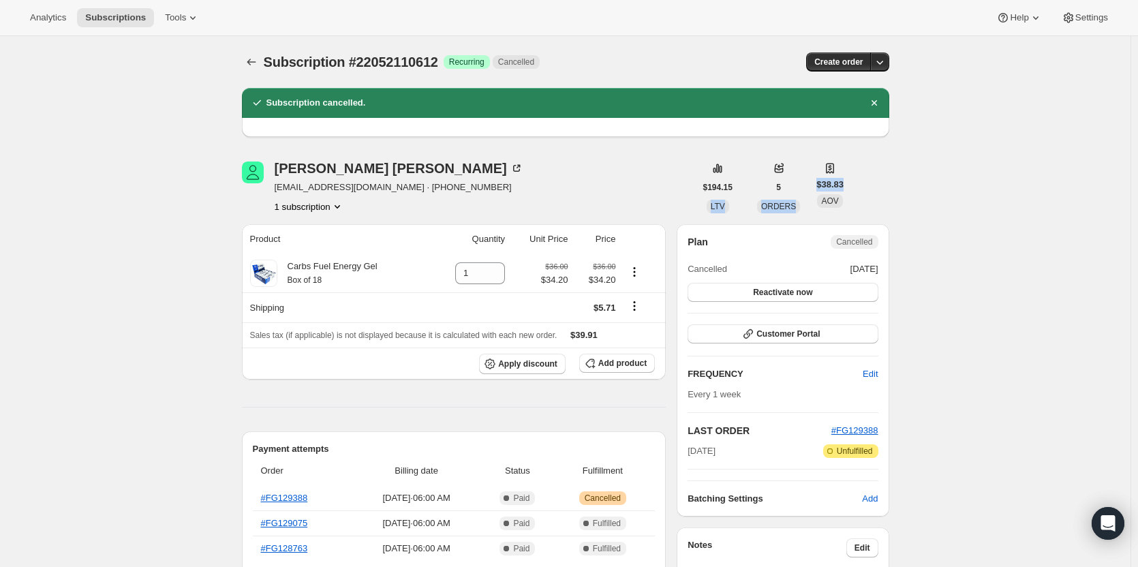
click at [865, 196] on div "Greg Eickelman geickelman@gmail.com · +17203409786 1 subscription $194.15 LTV 5…" at bounding box center [565, 187] width 647 height 52
drag, startPoint x: 865, startPoint y: 196, endPoint x: 676, endPoint y: 166, distance: 191.8
click at [676, 166] on div "Greg Eickelman geickelman@gmail.com · +17203409786 1 subscription $194.15 LTV 5…" at bounding box center [565, 187] width 647 height 52
click at [676, 166] on div "Greg Eickelman geickelman@gmail.com · +17203409786 1 subscription" at bounding box center [468, 187] width 453 height 52
drag, startPoint x: 676, startPoint y: 166, endPoint x: 891, endPoint y: 200, distance: 217.9
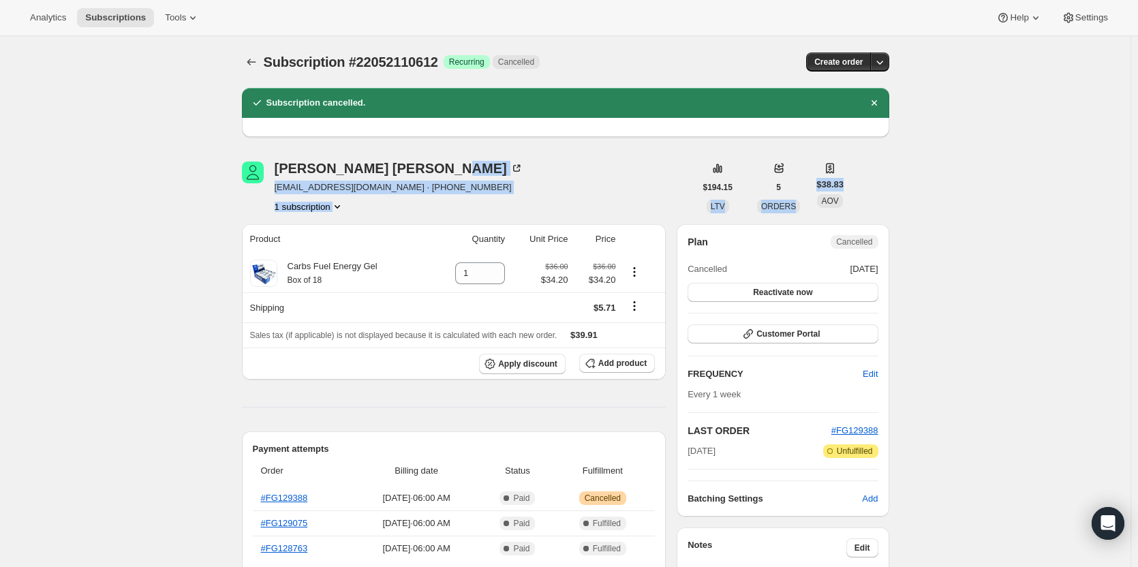
click at [889, 200] on div "Greg Eickelman geickelman@gmail.com · +17203409786 1 subscription $194.15 LTV 5…" at bounding box center [565, 187] width 647 height 52
drag, startPoint x: 891, startPoint y: 200, endPoint x: 706, endPoint y: 171, distance: 187.5
click at [706, 171] on div "Greg Eickelman geickelman@gmail.com · +17203409786 1 subscription $194.15 LTV 5…" at bounding box center [565, 187] width 647 height 52
click at [706, 171] on div "$194.15 LTV" at bounding box center [718, 187] width 46 height 52
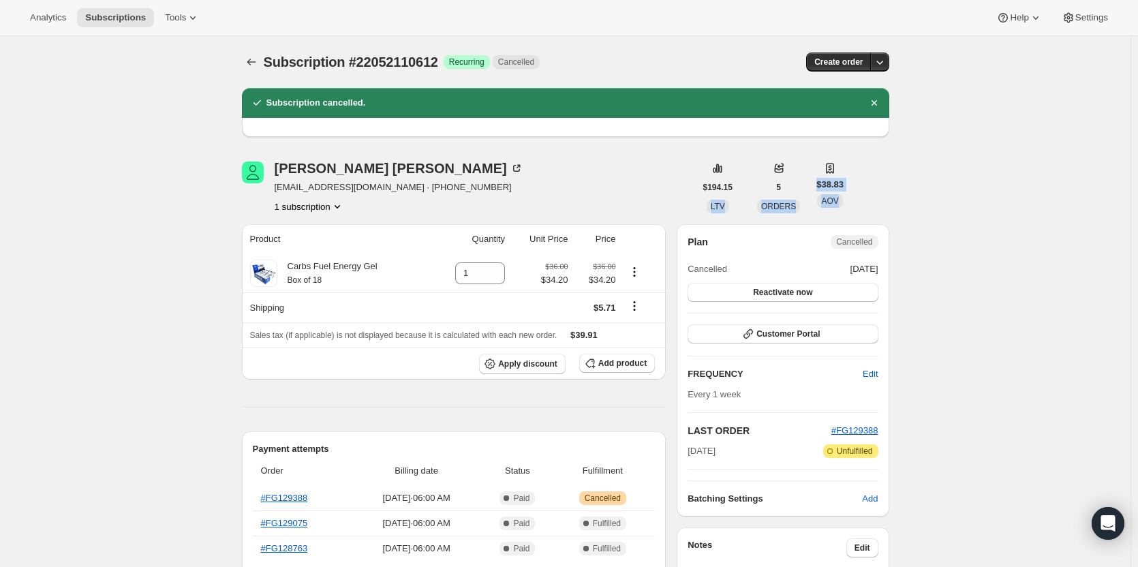
drag, startPoint x: 706, startPoint y: 171, endPoint x: 852, endPoint y: 198, distance: 148.8
click at [852, 198] on div "Greg Eickelman geickelman@gmail.com · +17203409786 1 subscription $194.15 LTV 5…" at bounding box center [565, 187] width 647 height 52
drag, startPoint x: 852, startPoint y: 198, endPoint x: 698, endPoint y: 183, distance: 154.7
click at [698, 183] on div "Greg Eickelman geickelman@gmail.com · +17203409786 1 subscription $194.15 LTV 5…" at bounding box center [565, 187] width 647 height 52
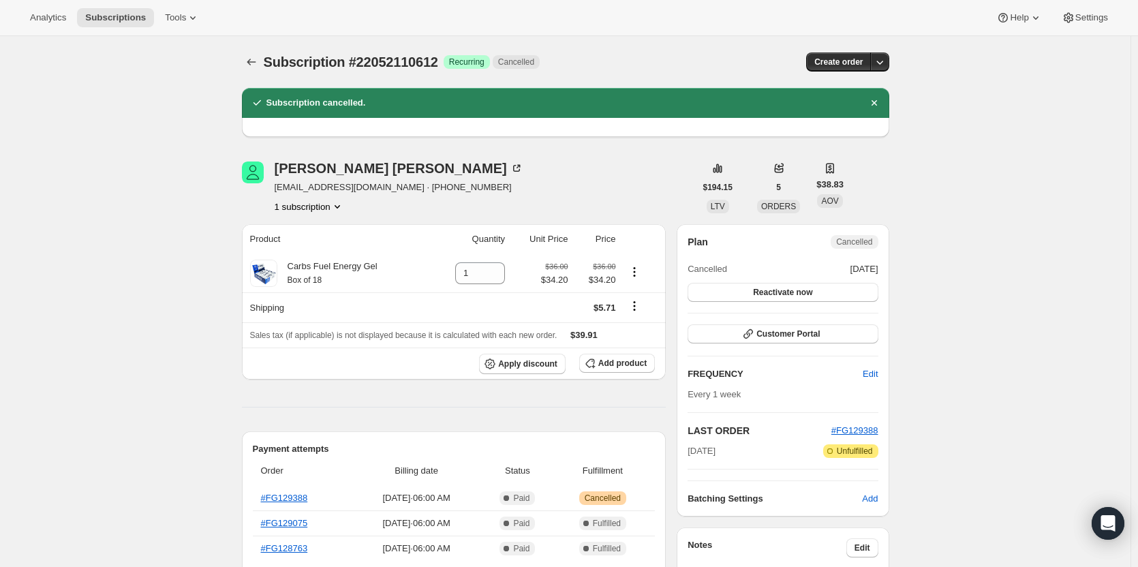
click at [693, 174] on div "Greg Eickelman geickelman@gmail.com · +17203409786 1 subscription" at bounding box center [468, 187] width 453 height 52
drag, startPoint x: 693, startPoint y: 174, endPoint x: 854, endPoint y: 209, distance: 165.3
click at [854, 209] on div "Greg Eickelman geickelman@gmail.com · +17203409786 1 subscription $194.15 LTV 5…" at bounding box center [565, 187] width 647 height 52
drag, startPoint x: 854, startPoint y: 209, endPoint x: 709, endPoint y: 173, distance: 149.5
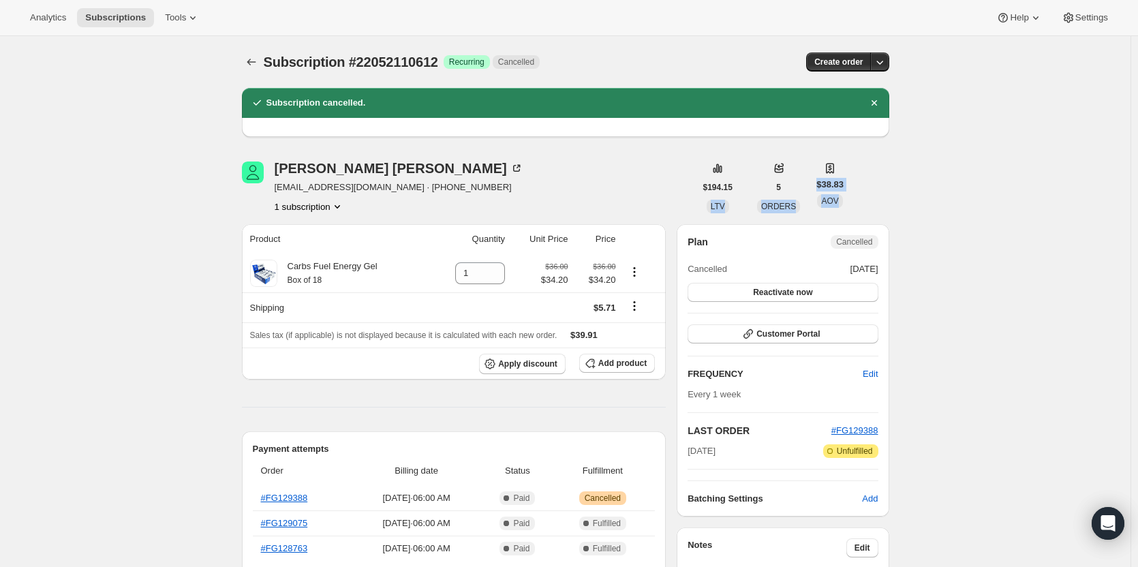
click at [709, 173] on div "Greg Eickelman geickelman@gmail.com · +17203409786 1 subscription $194.15 LTV 5…" at bounding box center [565, 187] width 647 height 52
click at [709, 173] on div "$194.15 LTV" at bounding box center [718, 187] width 46 height 52
drag, startPoint x: 709, startPoint y: 173, endPoint x: 874, endPoint y: 178, distance: 164.9
click at [874, 178] on div "Greg Eickelman geickelman@gmail.com · +17203409786 1 subscription $194.15 LTV 5…" at bounding box center [565, 187] width 647 height 52
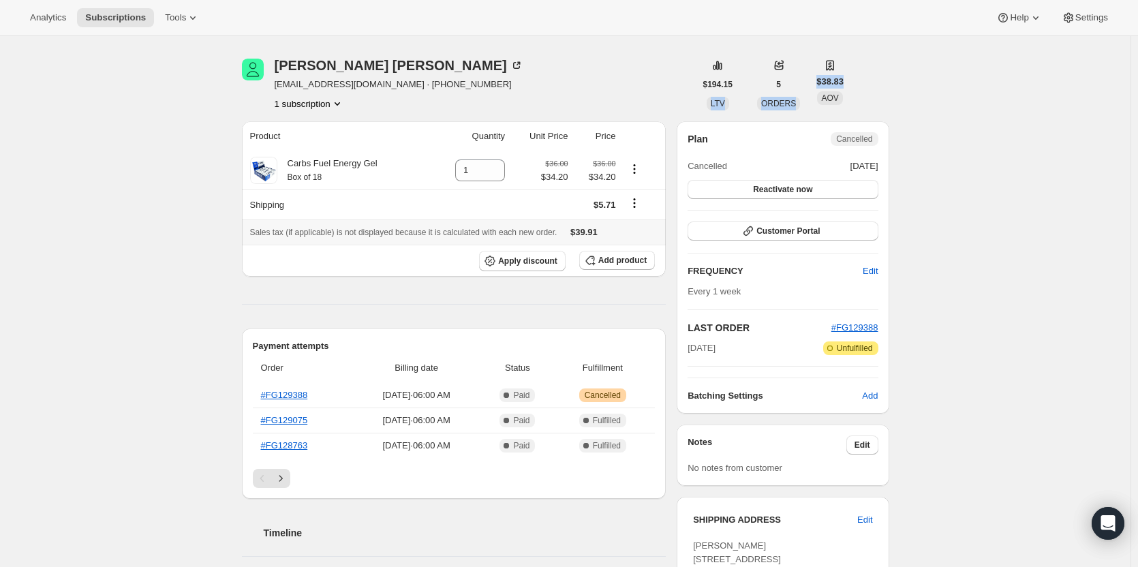
scroll to position [105, 0]
click at [294, 394] on link "#FG129388" at bounding box center [284, 393] width 47 height 10
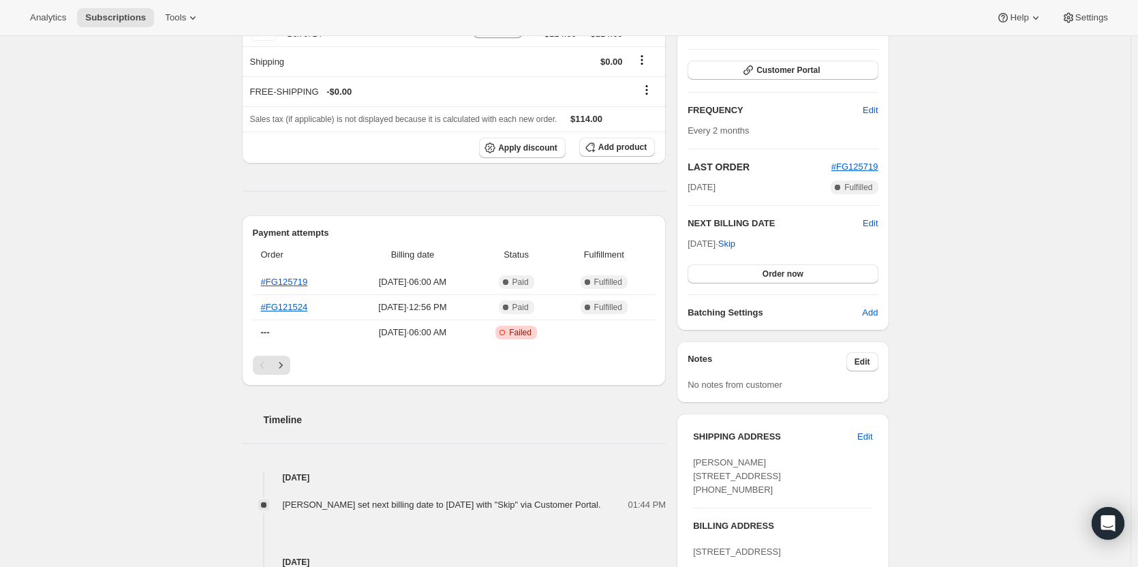
scroll to position [174, 0]
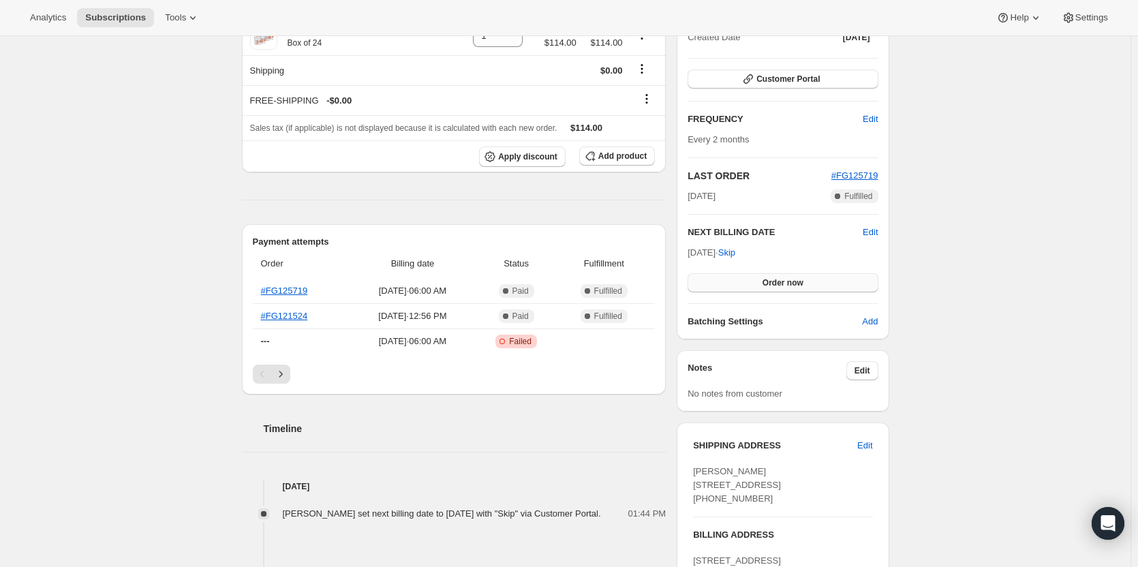
click at [803, 279] on span "Order now" at bounding box center [782, 282] width 41 height 11
click at [760, 285] on span "Click to confirm" at bounding box center [782, 282] width 62 height 11
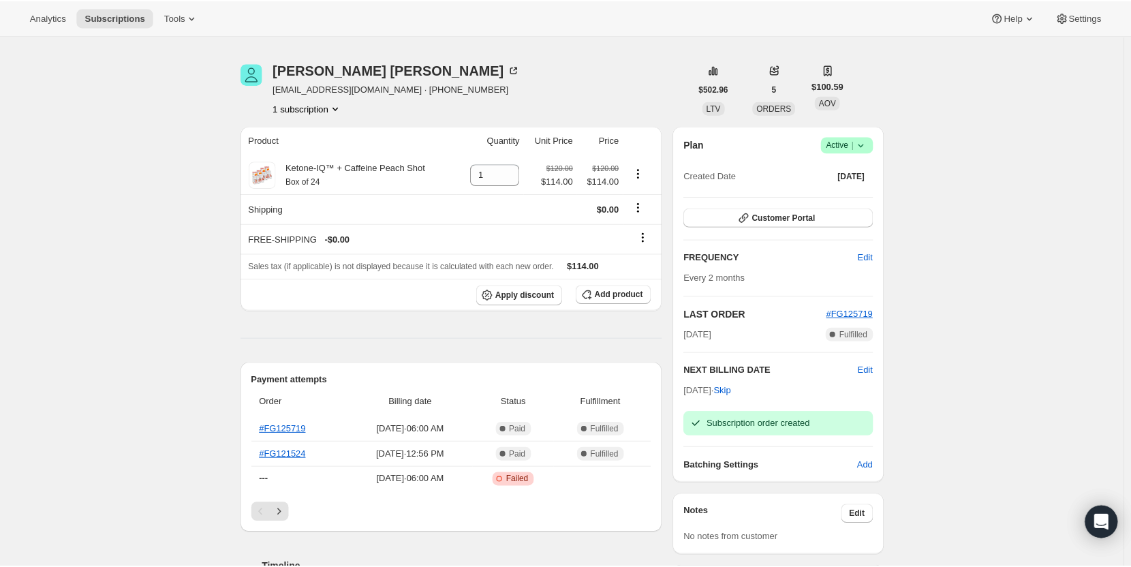
scroll to position [35, 0]
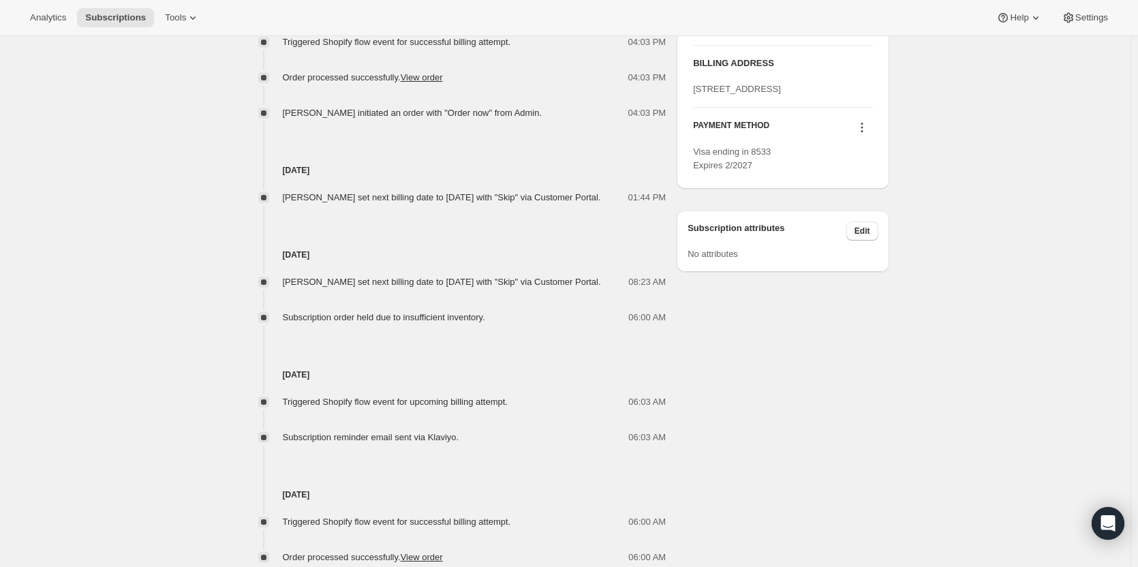
scroll to position [752, 0]
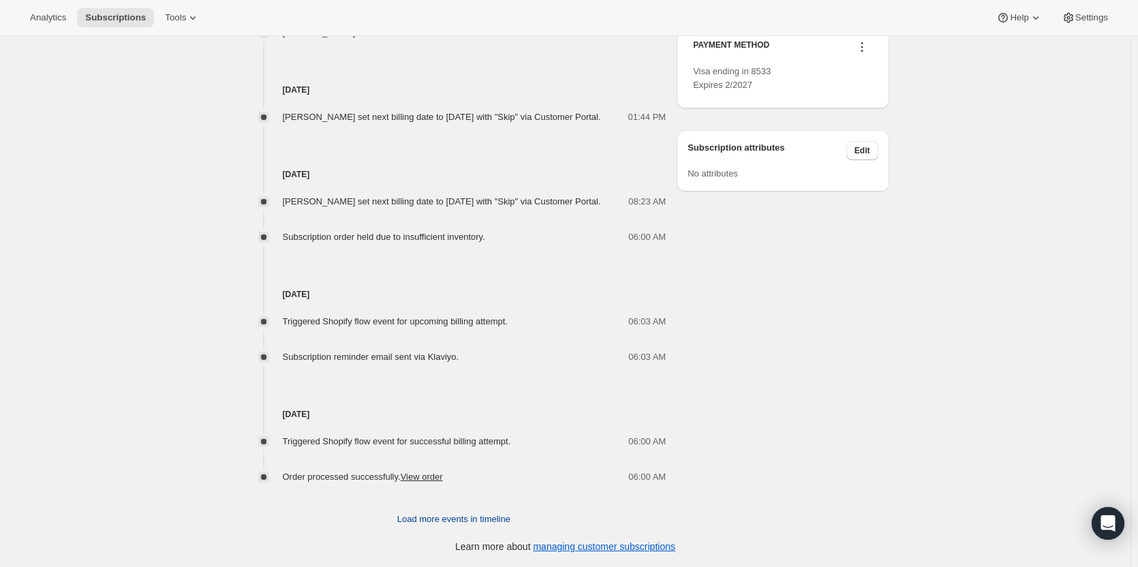
click at [448, 521] on span "Load more events in timeline" at bounding box center [453, 519] width 113 height 14
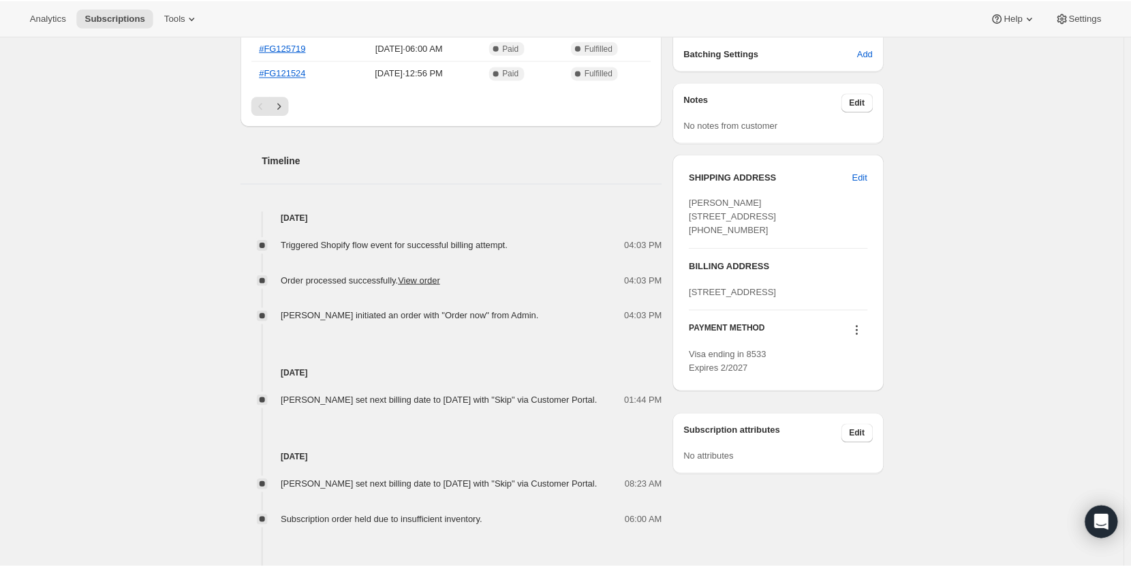
scroll to position [0, 0]
